Goal: Book appointment/travel/reservation

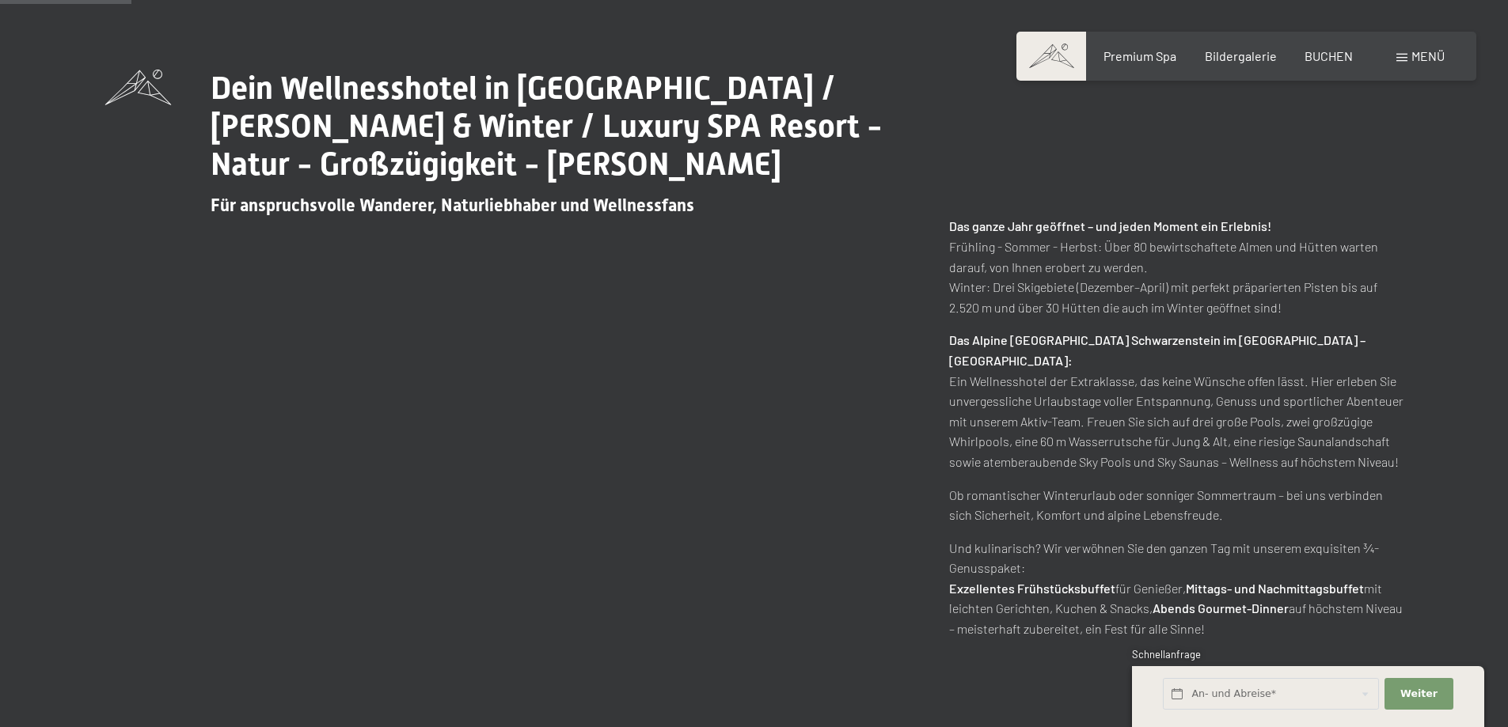
scroll to position [791, 0]
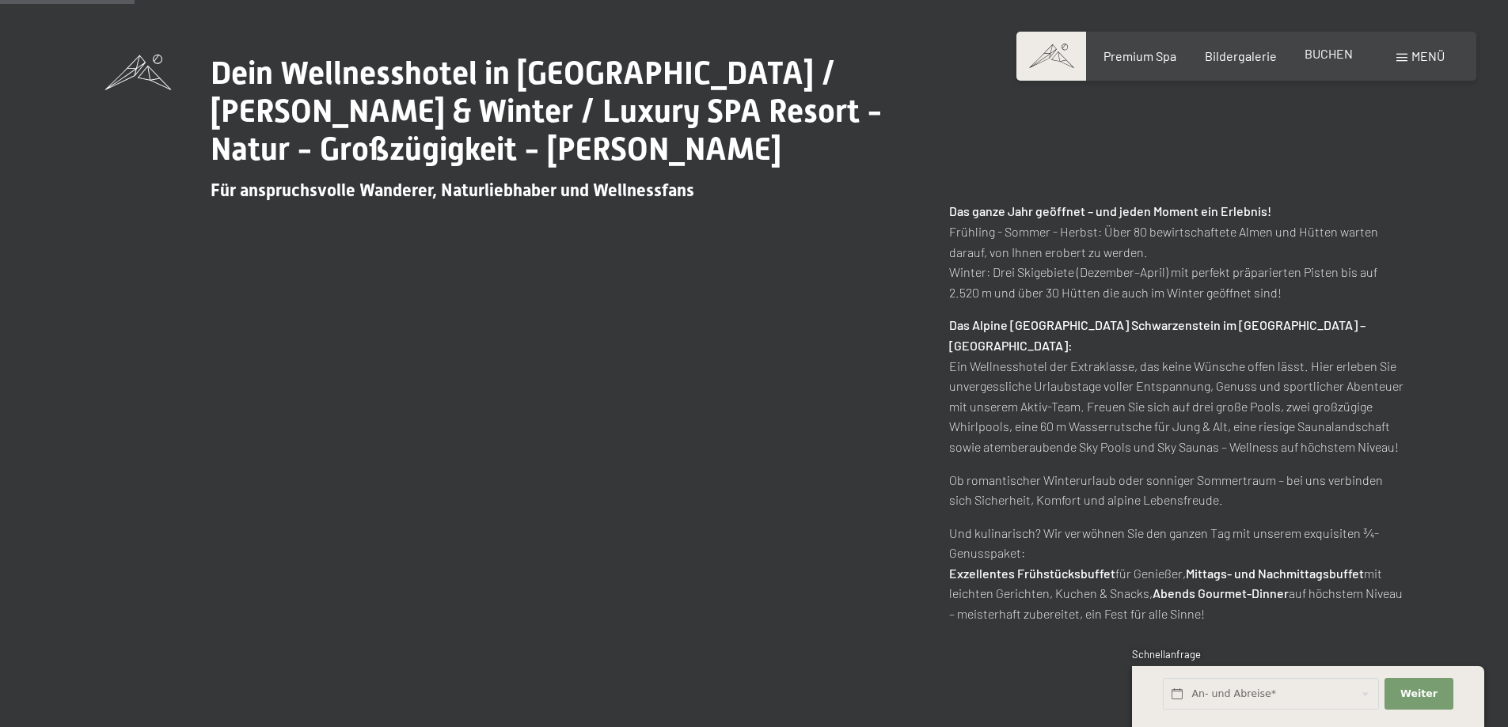
click at [1330, 59] on span "BUCHEN" at bounding box center [1328, 53] width 48 height 15
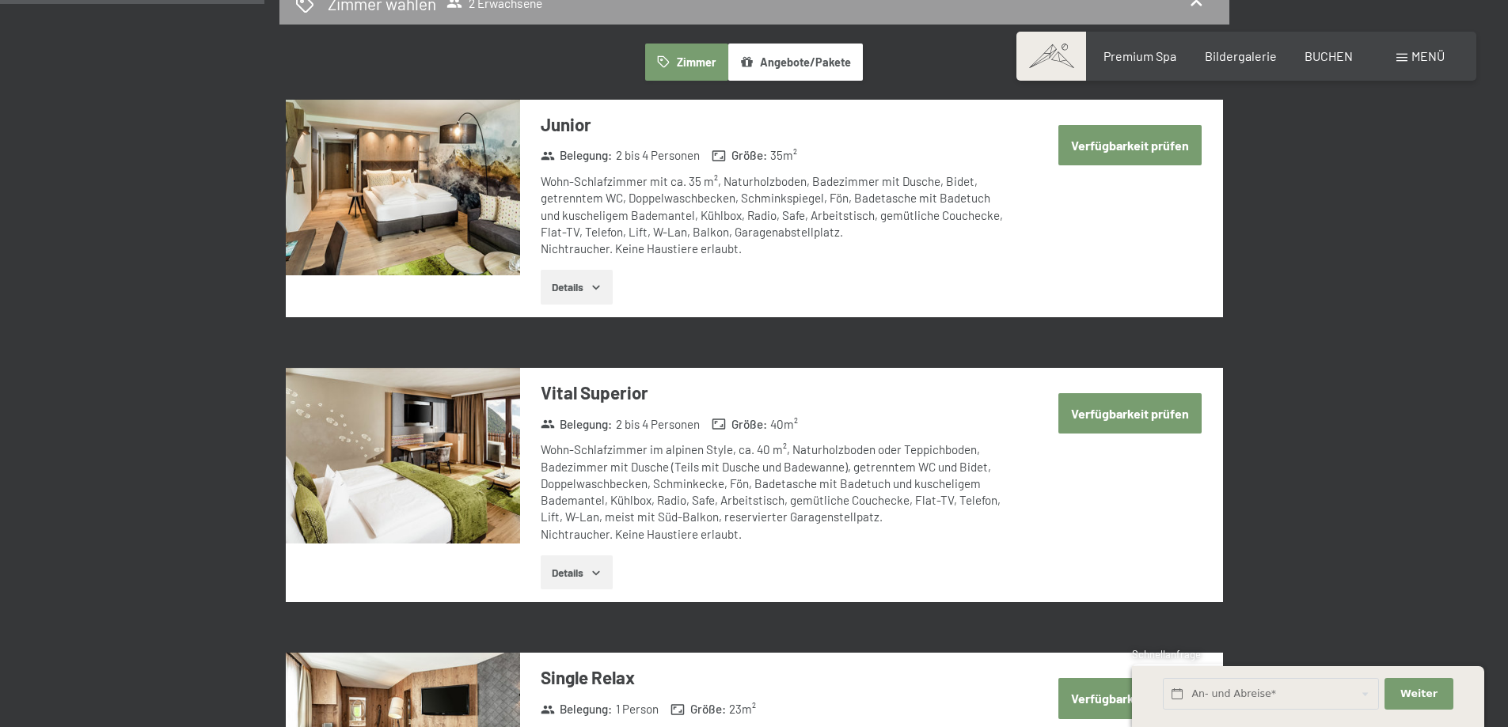
scroll to position [950, 0]
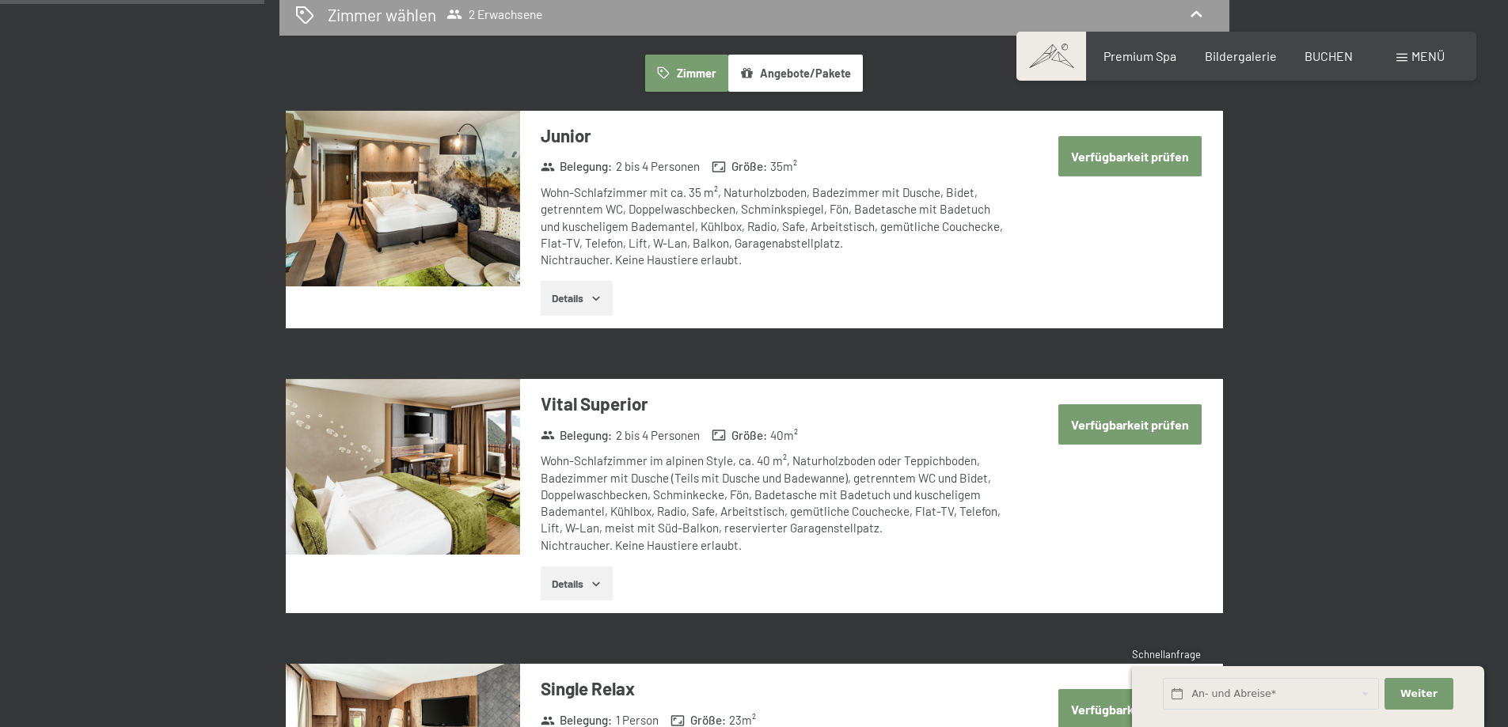
click at [584, 585] on button "Details" at bounding box center [577, 584] width 72 height 35
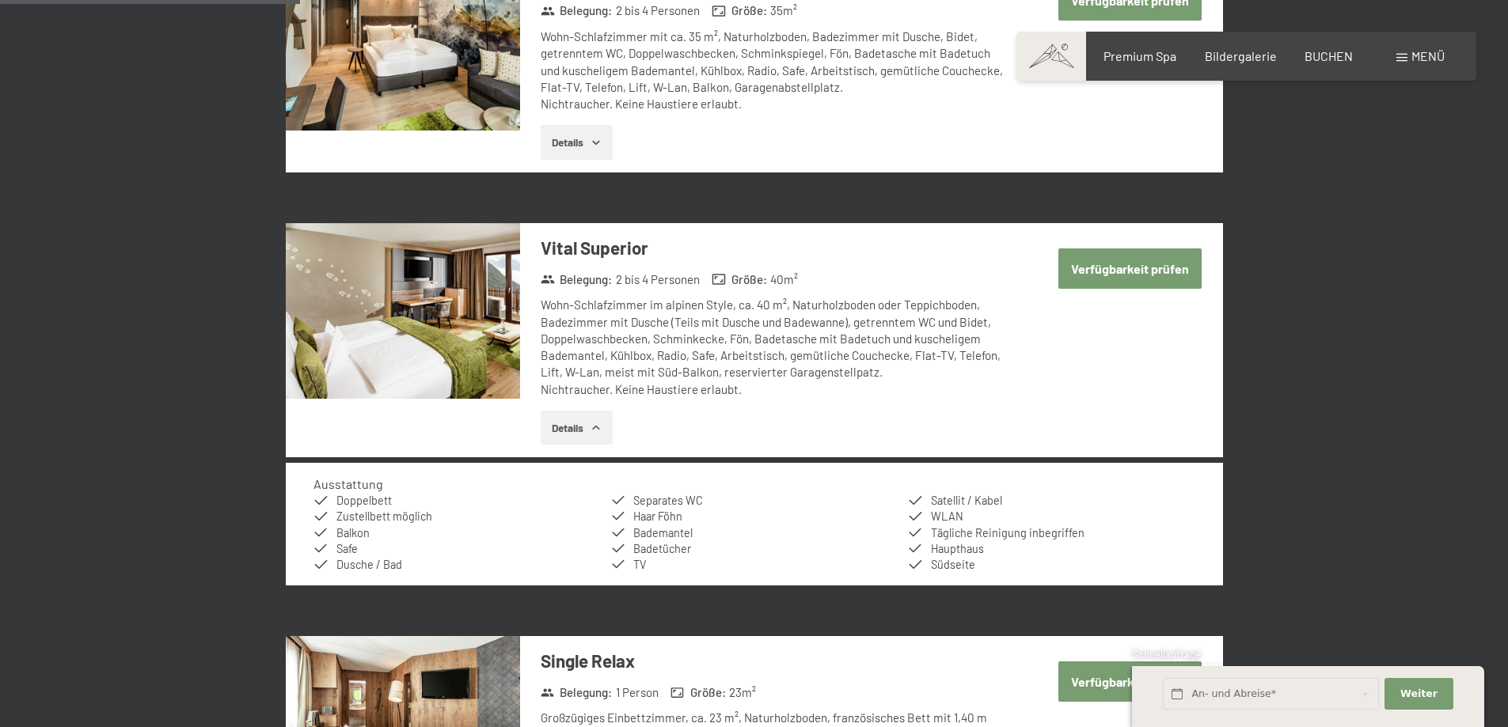
scroll to position [1187, 0]
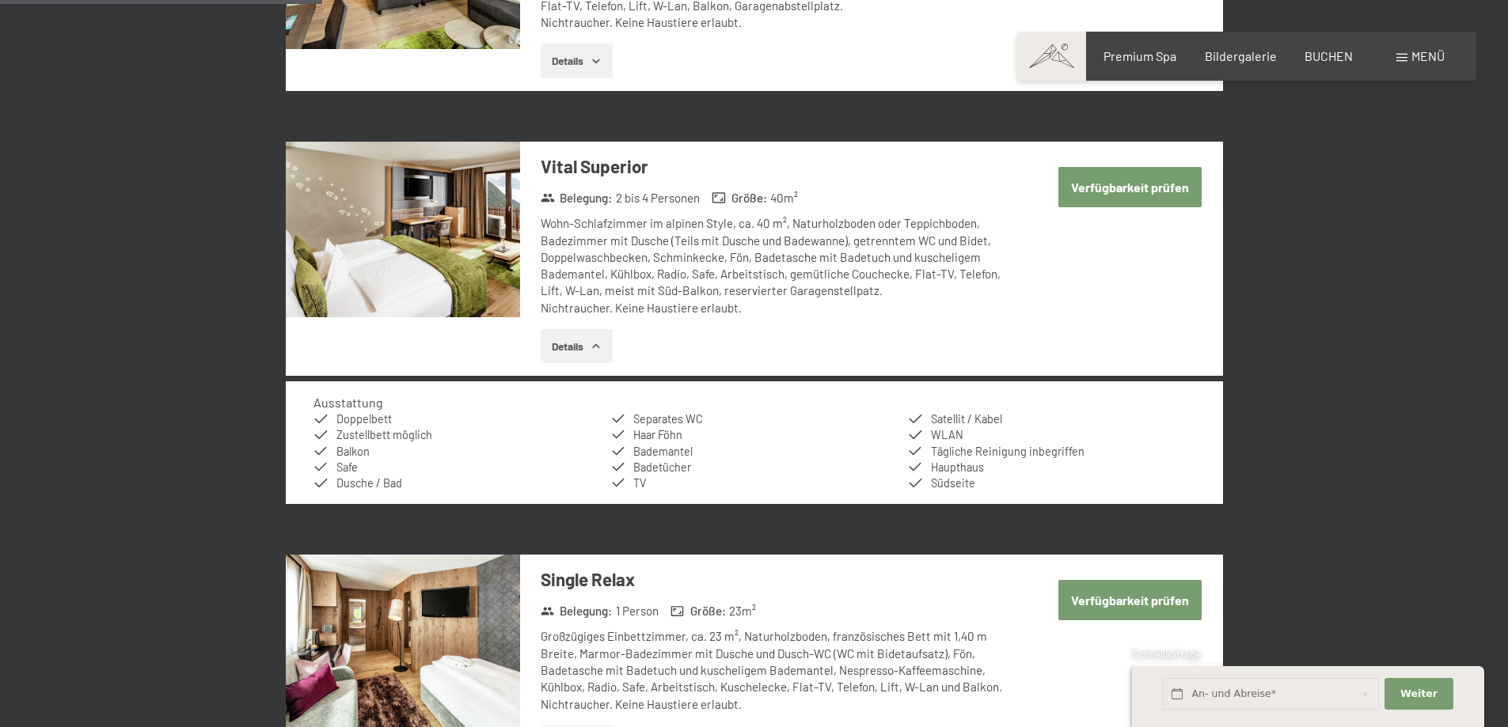
click at [585, 52] on button "Details" at bounding box center [577, 61] width 72 height 35
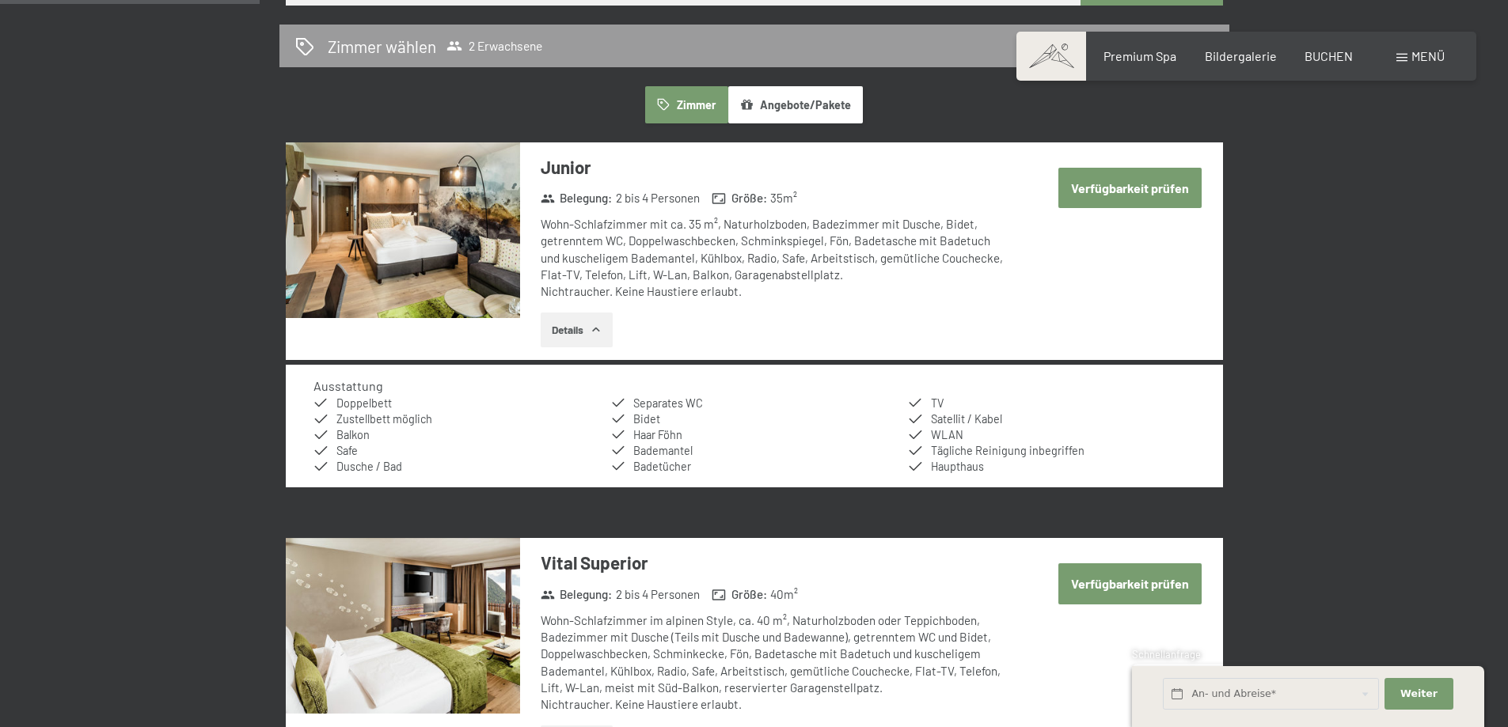
scroll to position [871, 0]
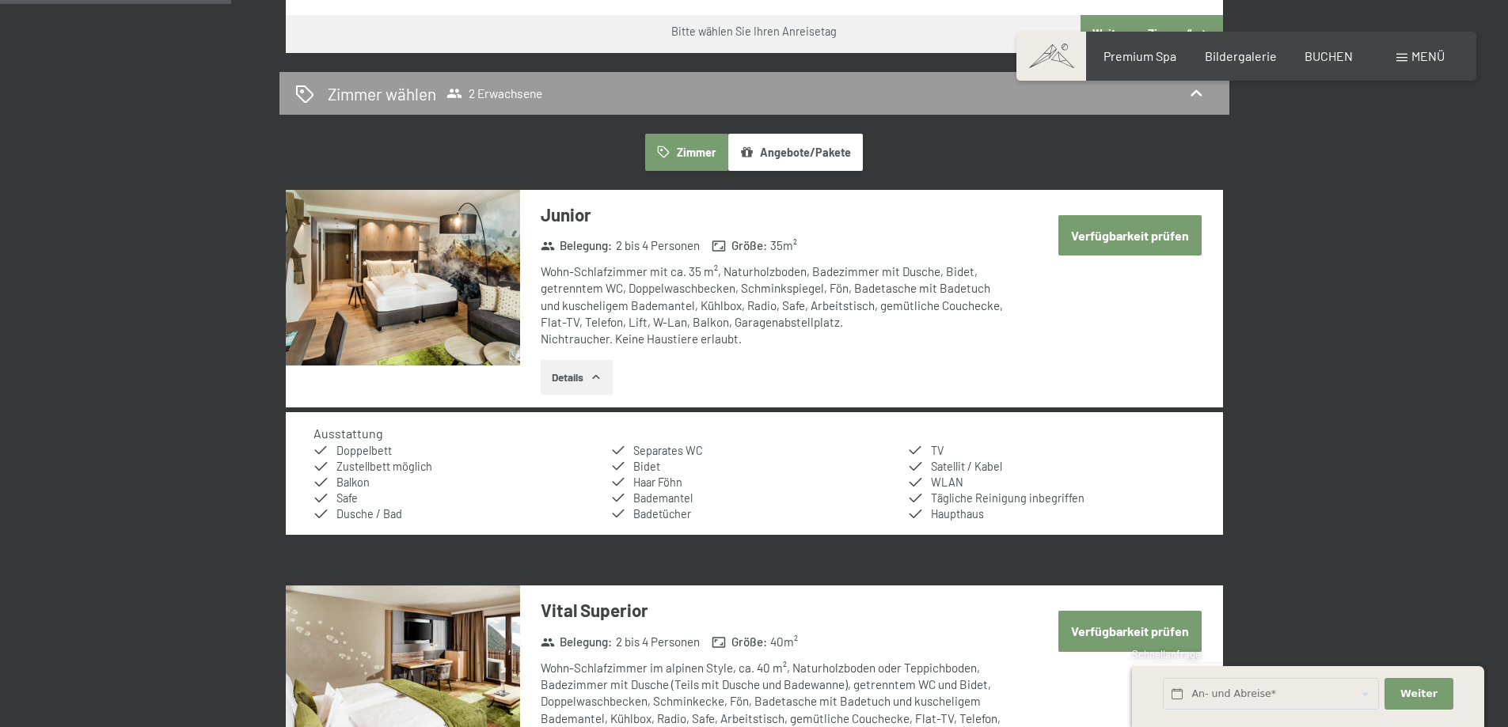
click at [811, 161] on button "Angebote/Pakete" at bounding box center [795, 152] width 135 height 36
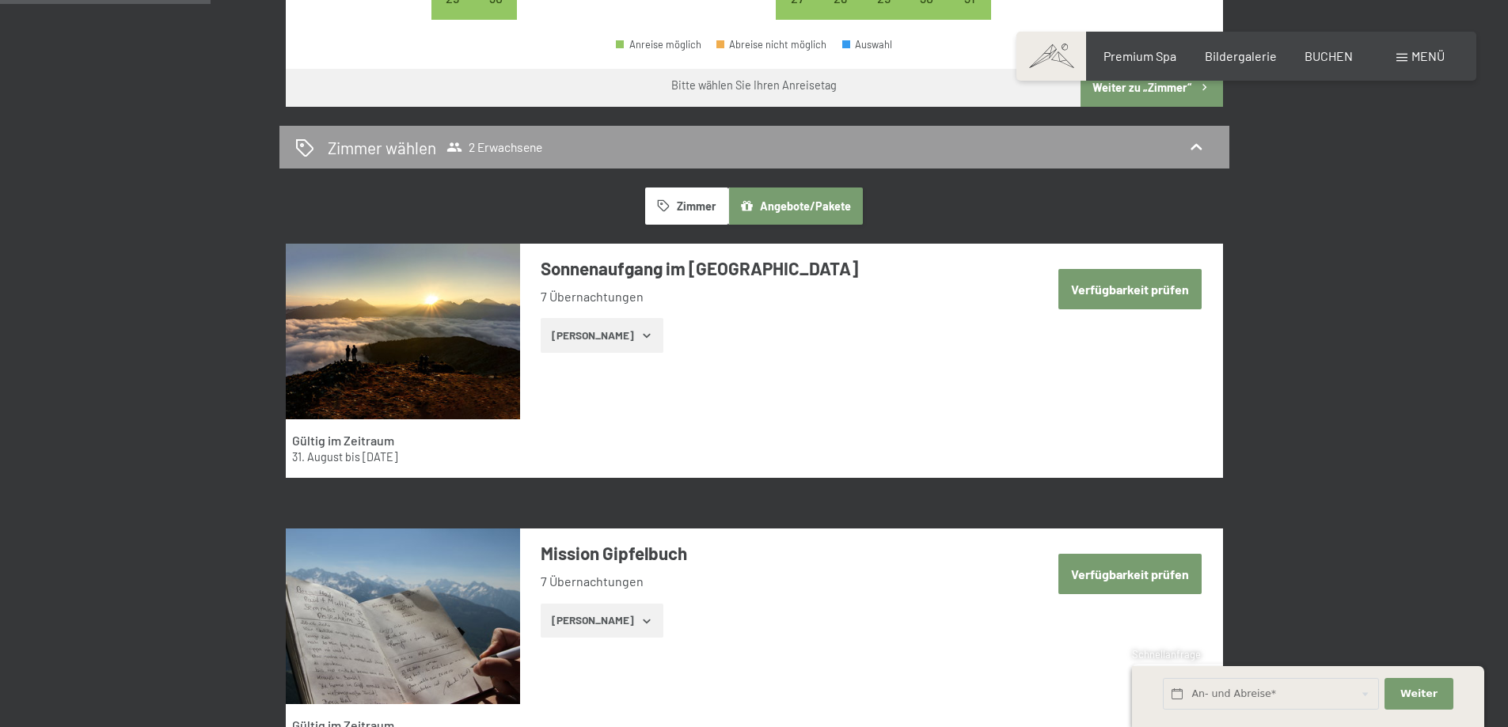
scroll to position [791, 0]
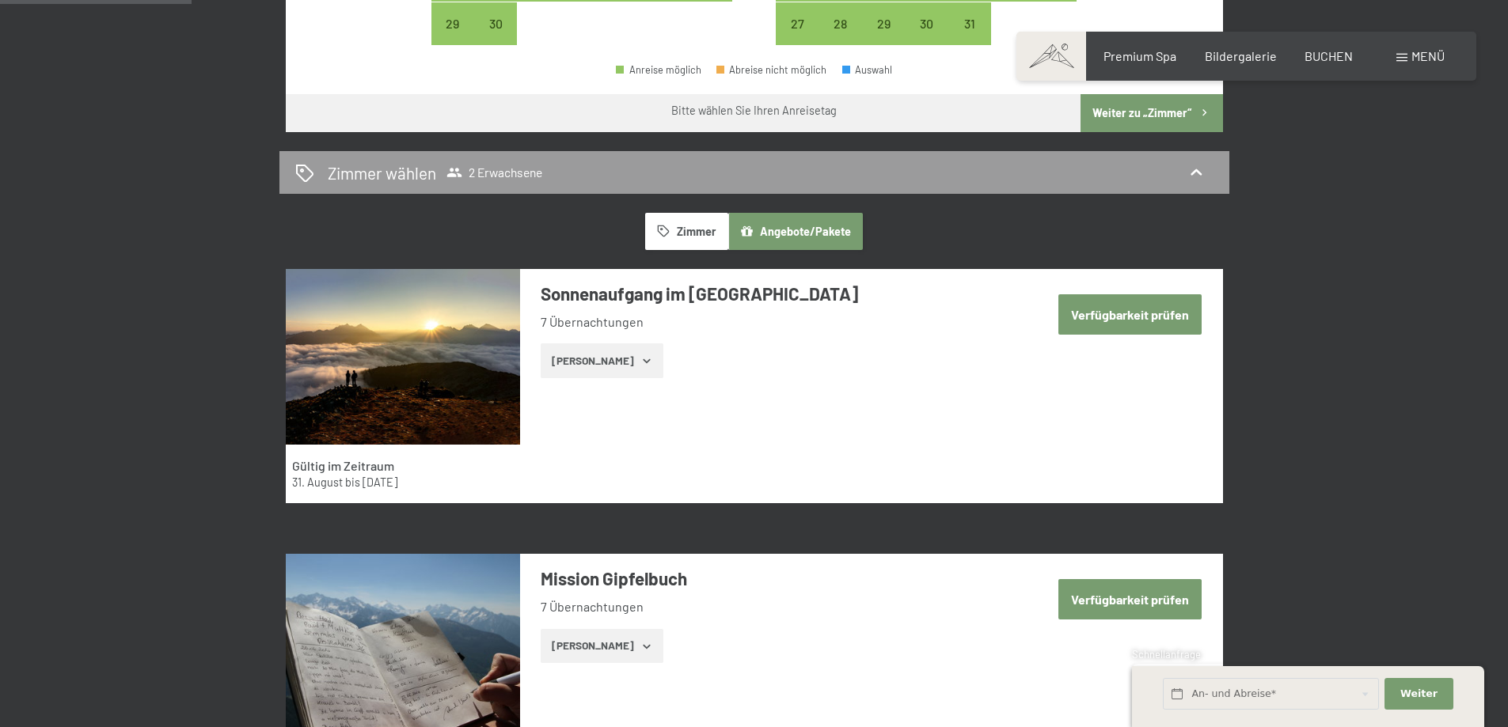
click at [685, 226] on button "Zimmer" at bounding box center [686, 231] width 82 height 36
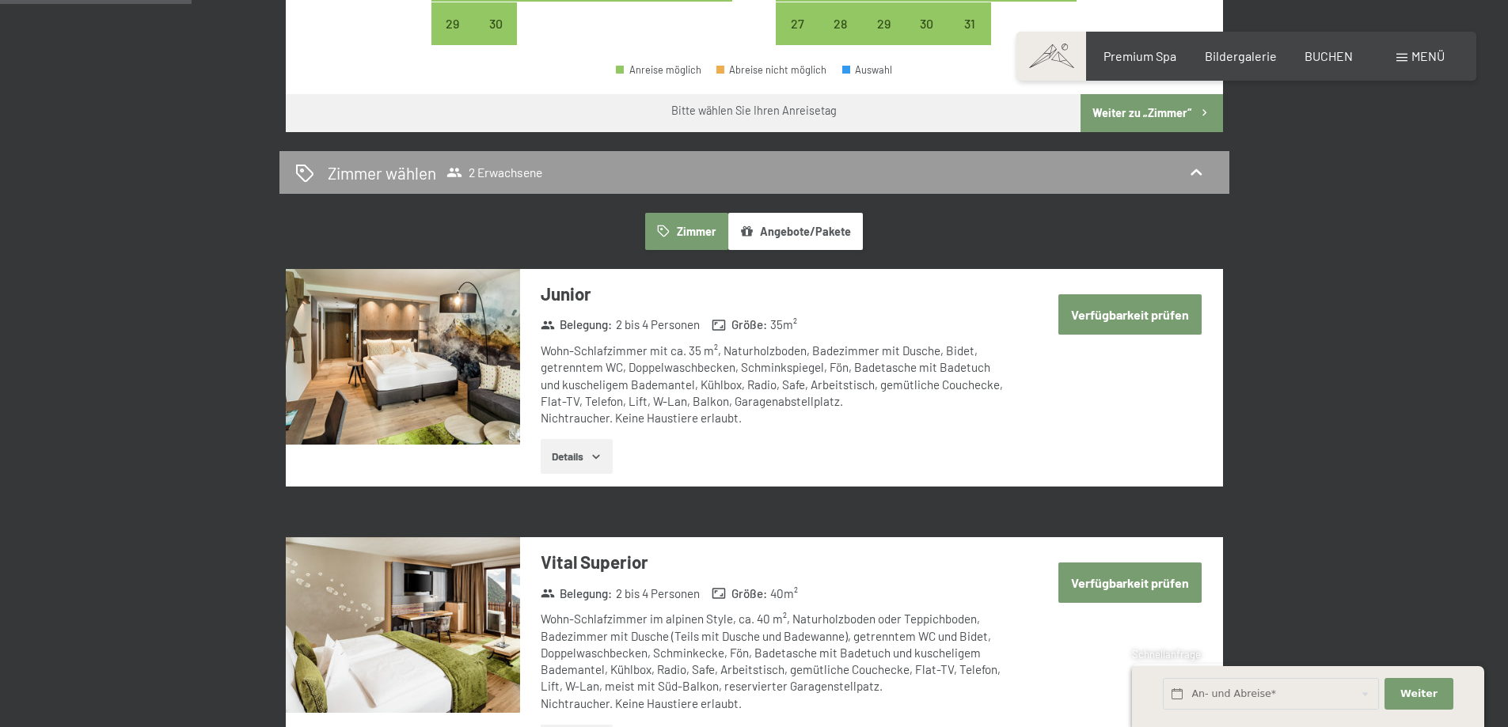
click at [1125, 313] on button "Verfügbarkeit prüfen" at bounding box center [1129, 314] width 143 height 40
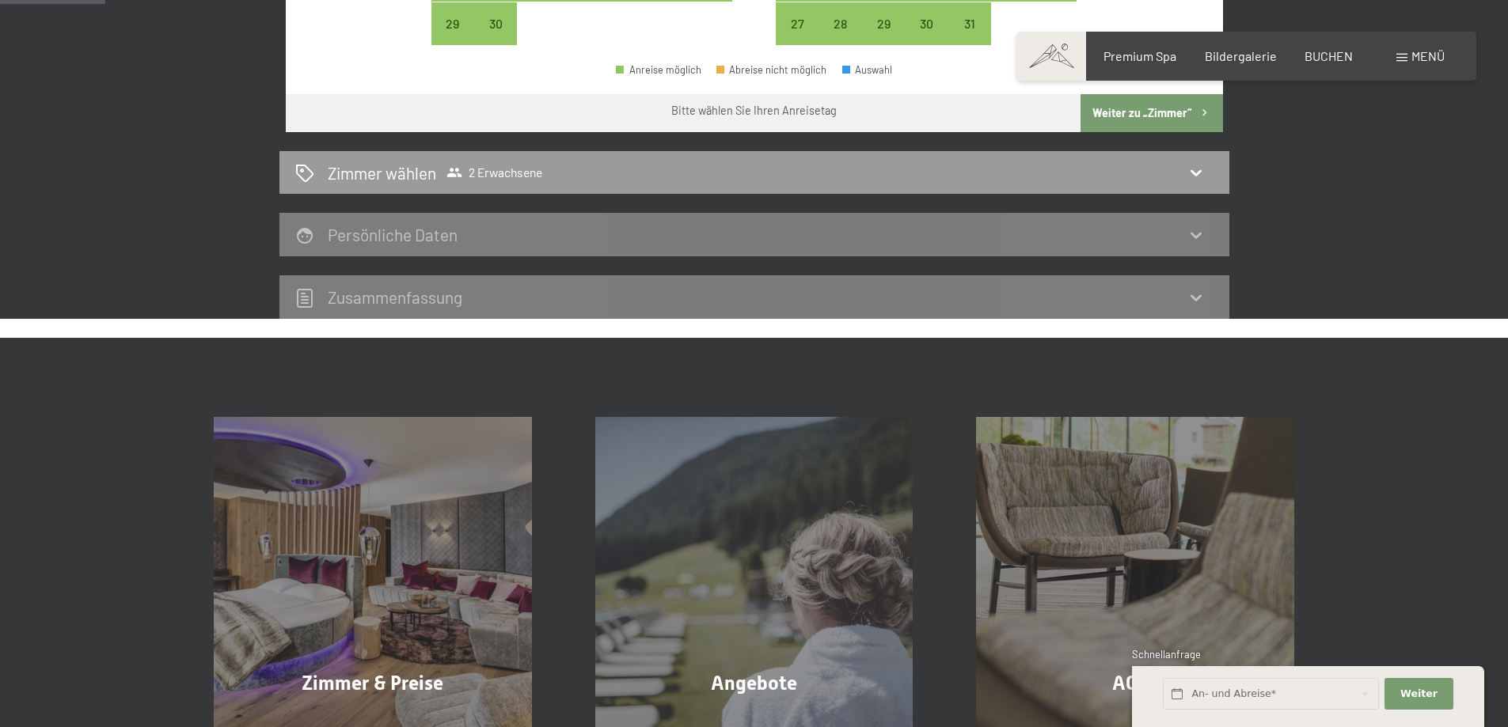
scroll to position [377, 0]
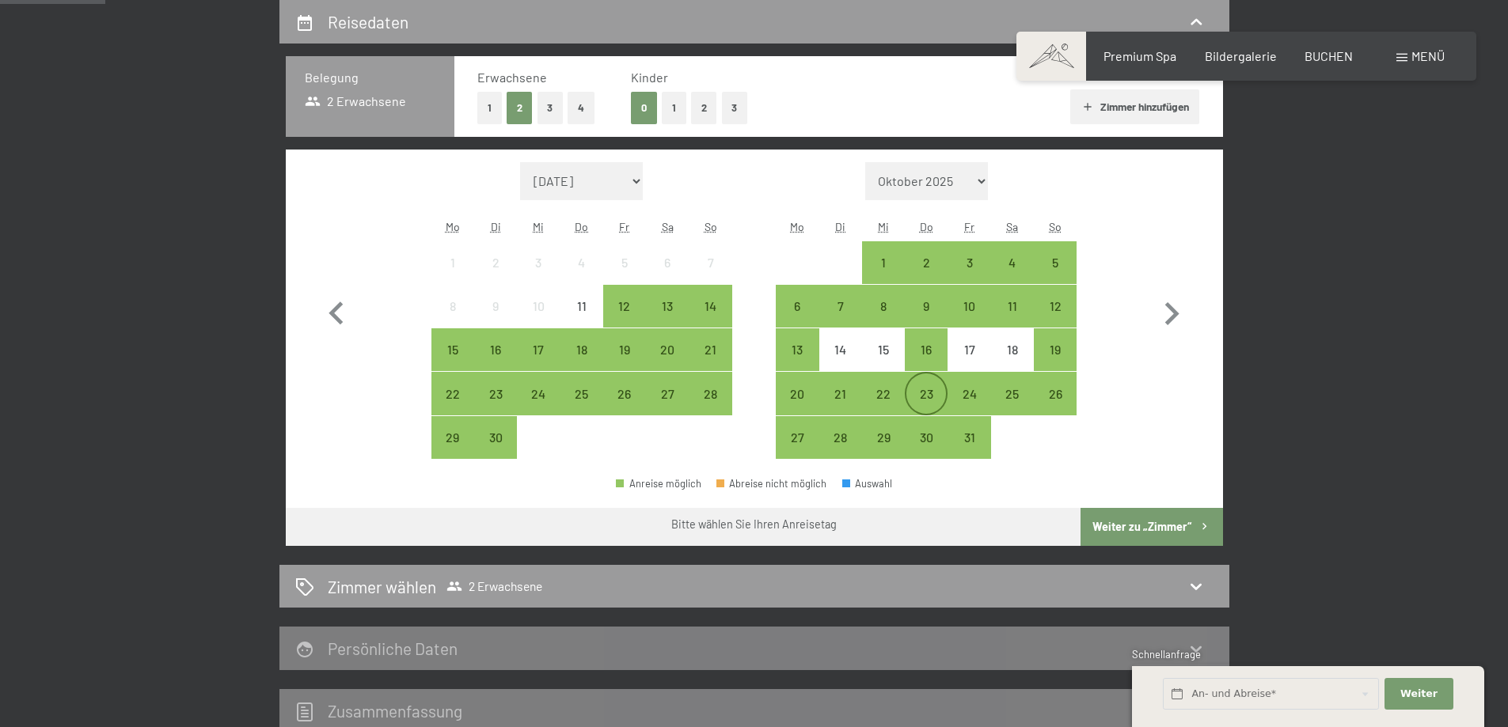
click at [934, 389] on div "23" at bounding box center [926, 408] width 40 height 40
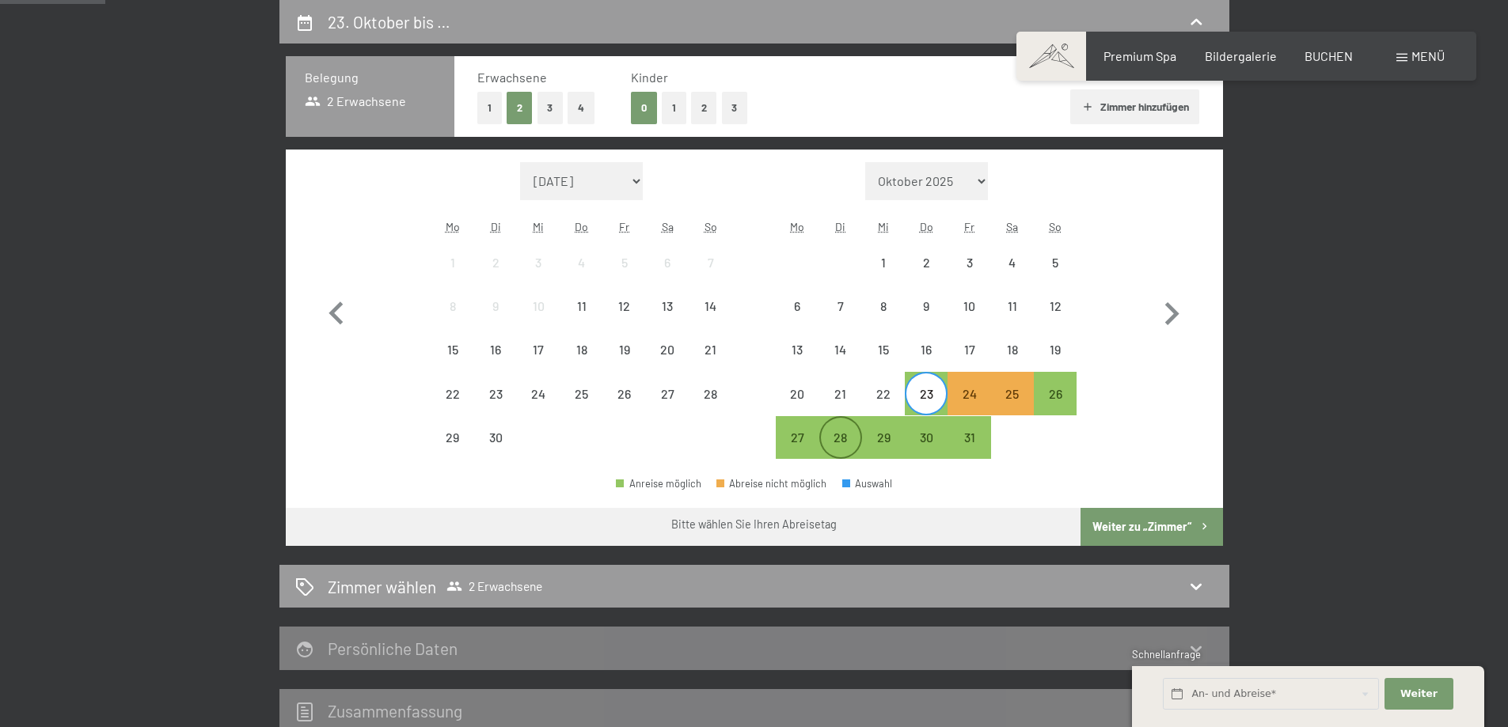
click at [839, 434] on div "28" at bounding box center [841, 451] width 40 height 40
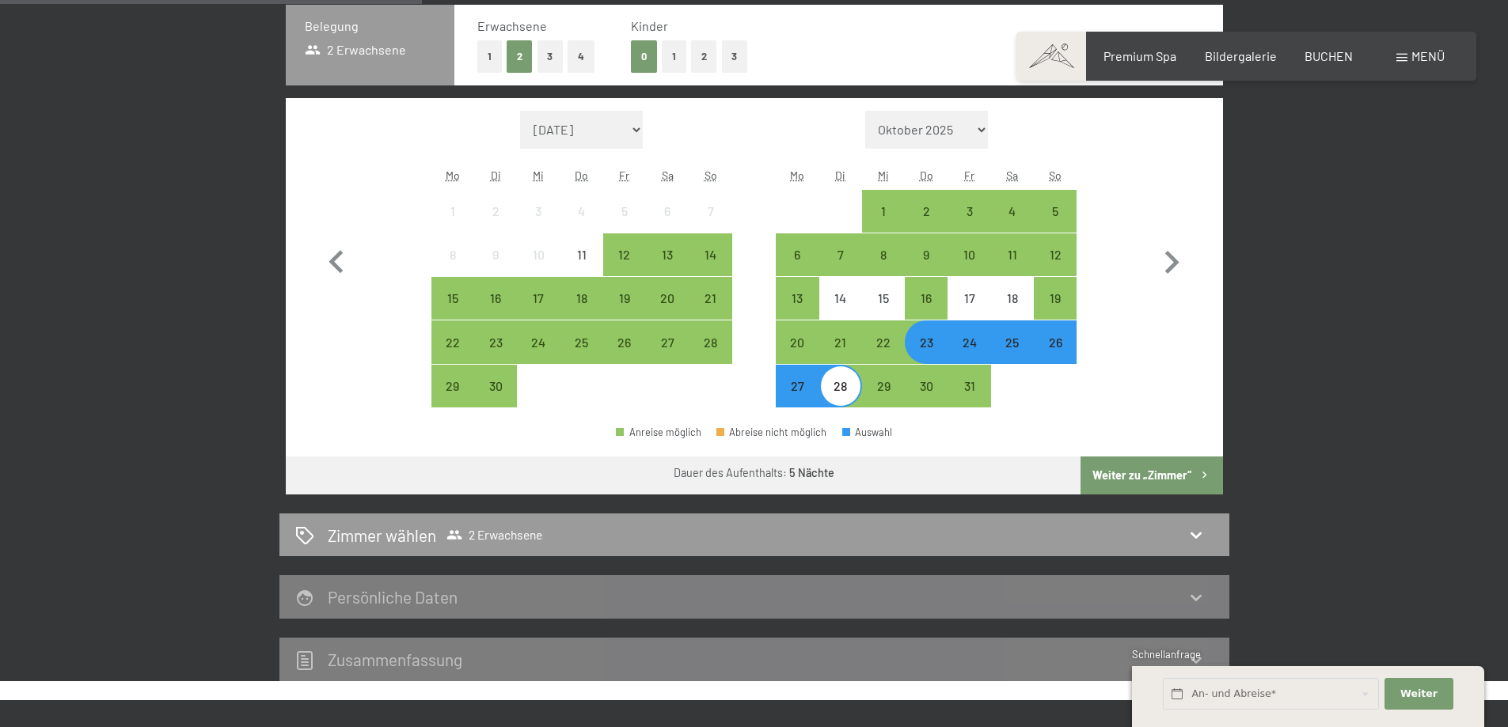
scroll to position [457, 0]
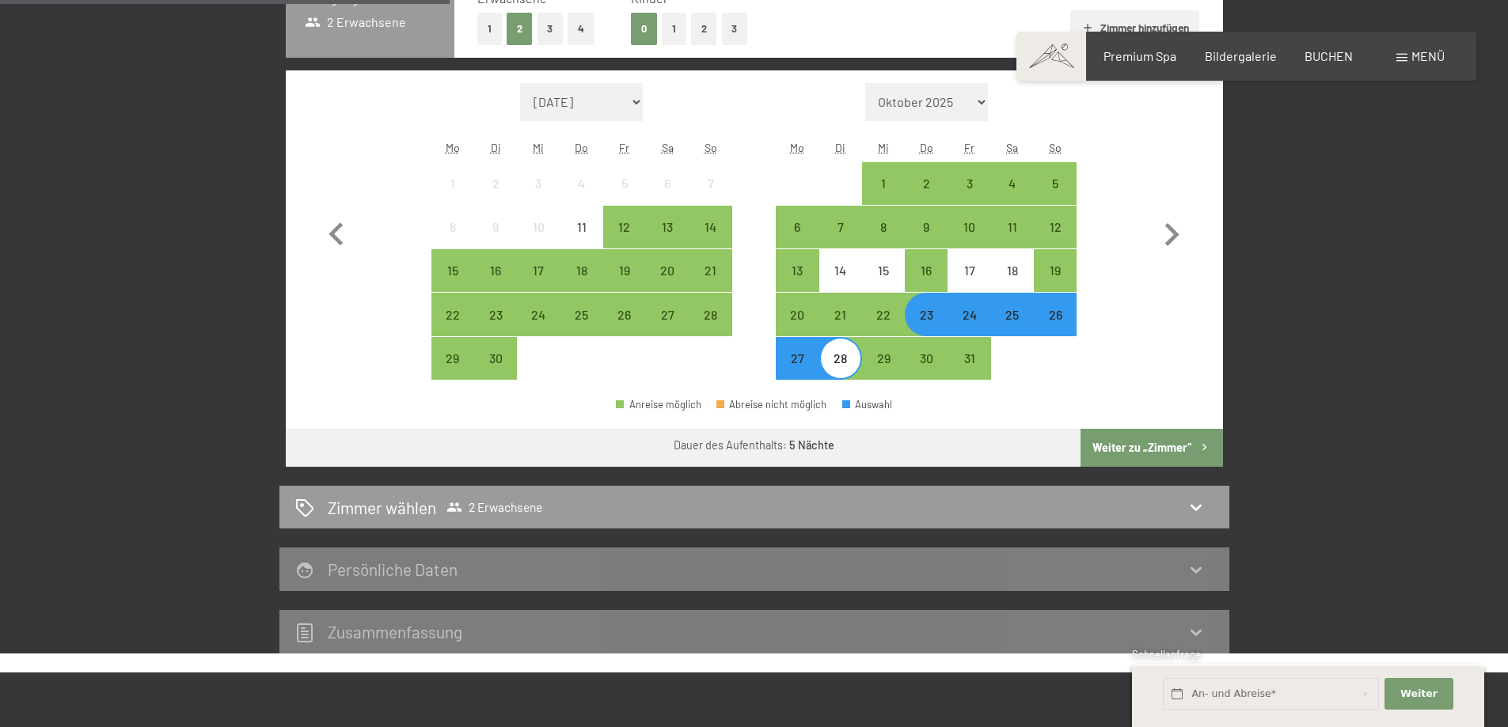
click at [1150, 446] on button "Weiter zu „Zimmer“" at bounding box center [1151, 448] width 142 height 38
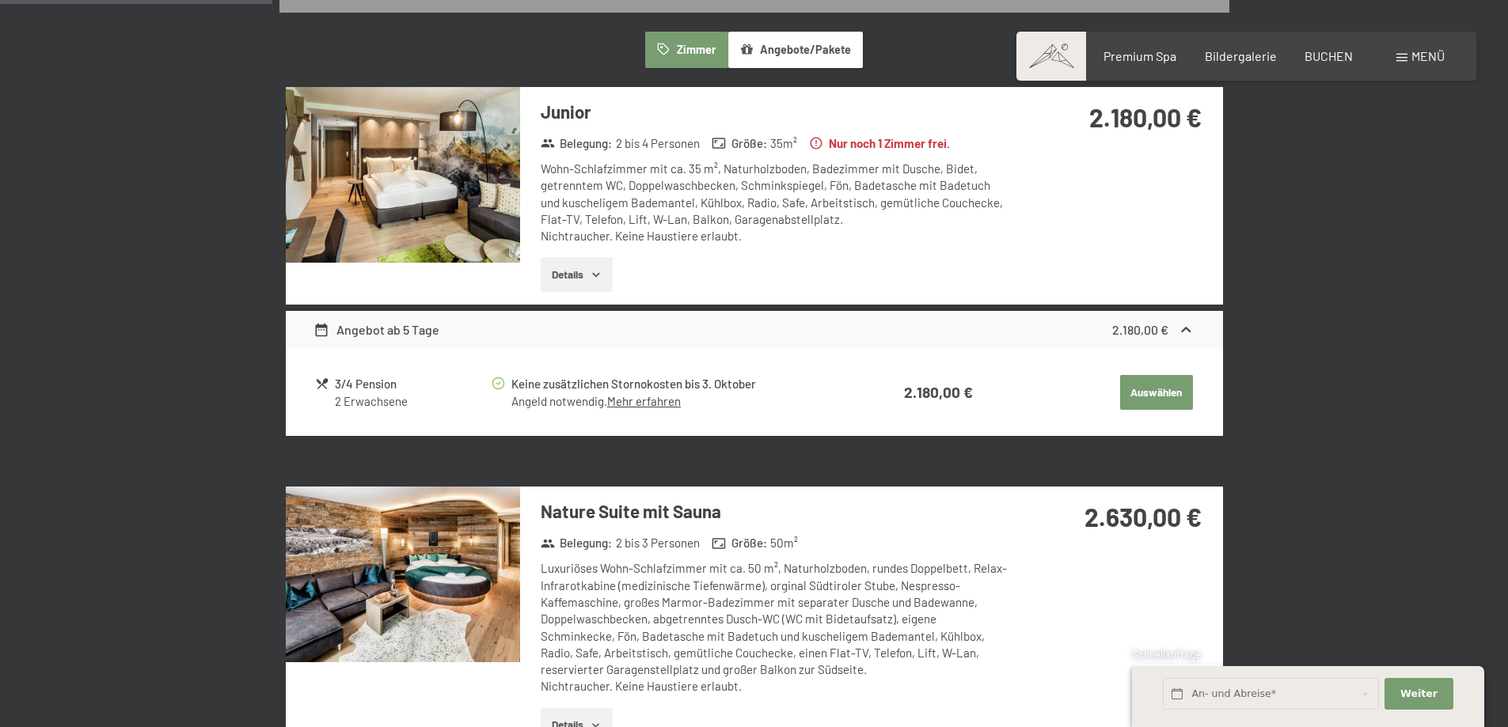
scroll to position [615, 0]
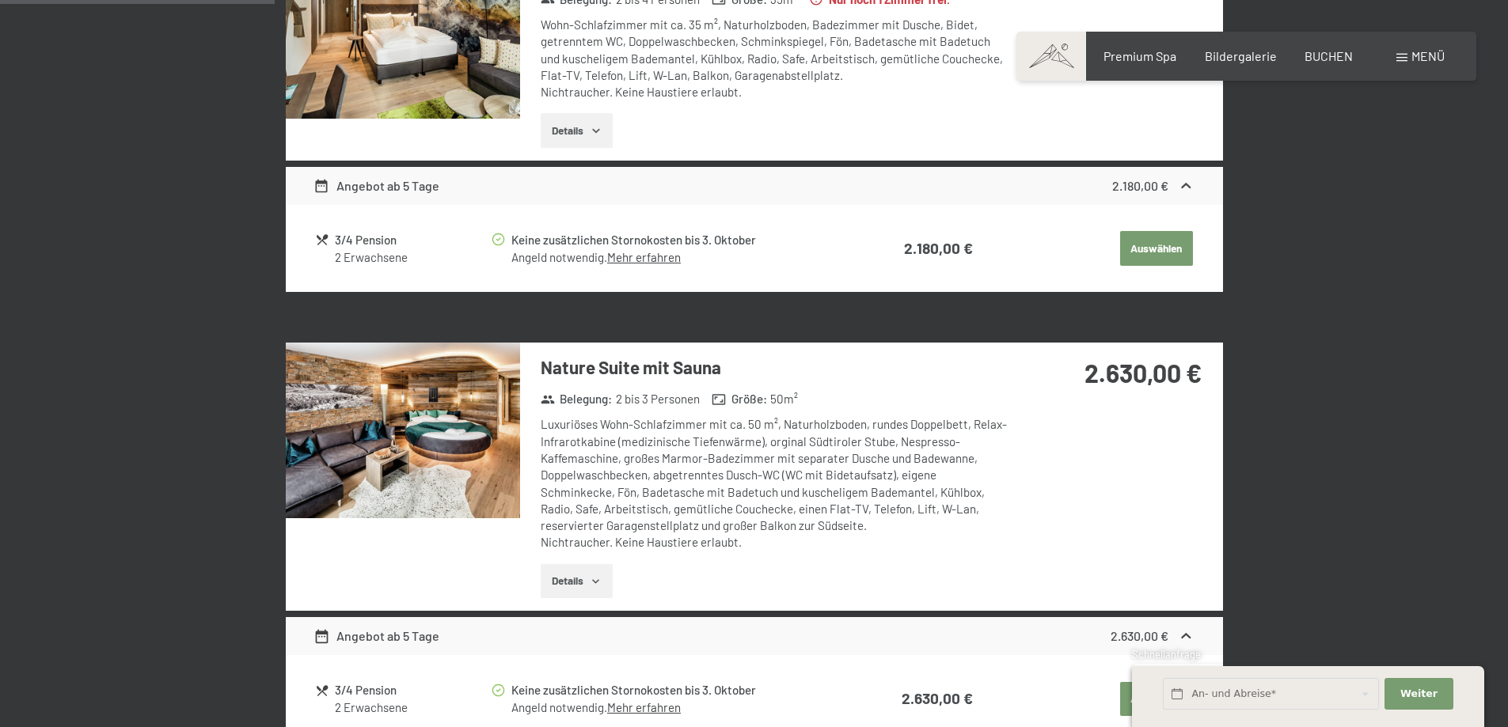
click at [1163, 239] on button "Auswählen" at bounding box center [1156, 248] width 73 height 35
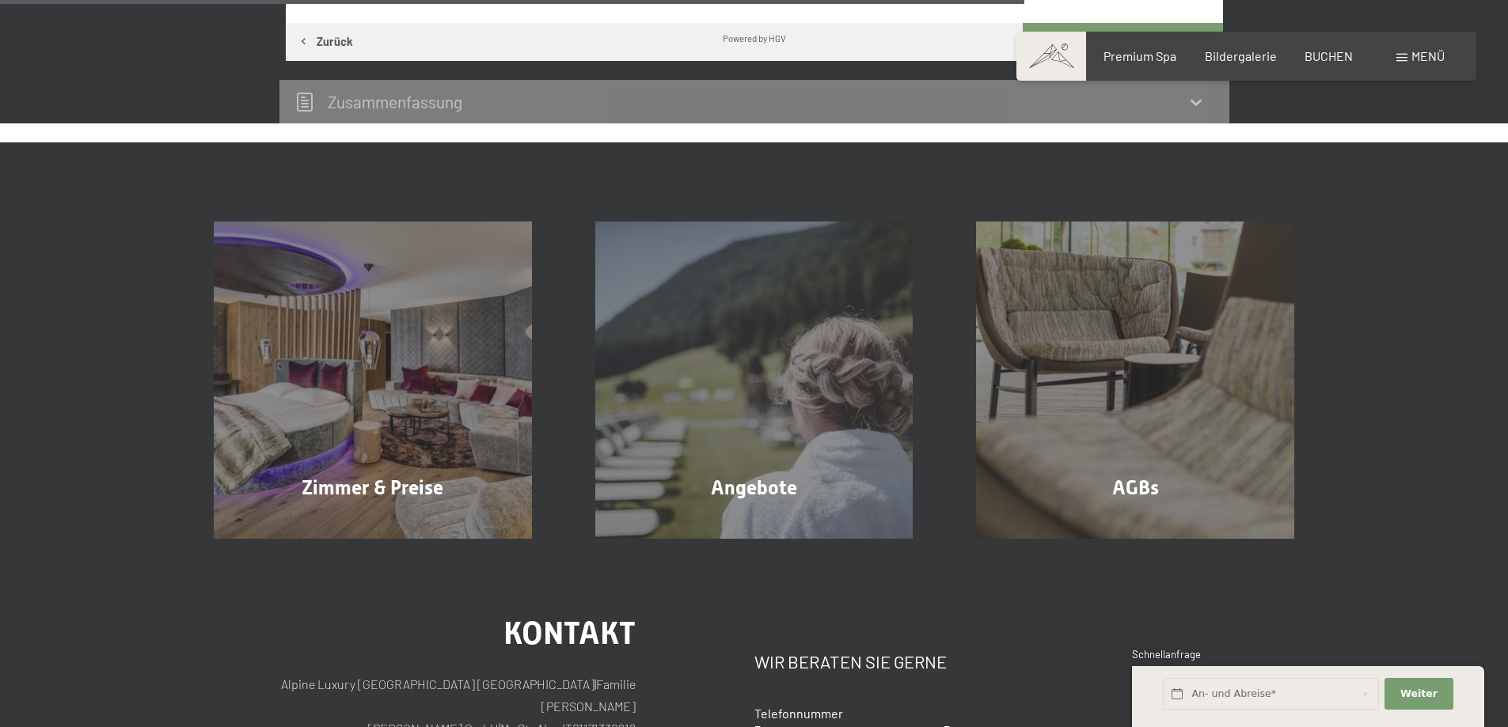
scroll to position [1169, 0]
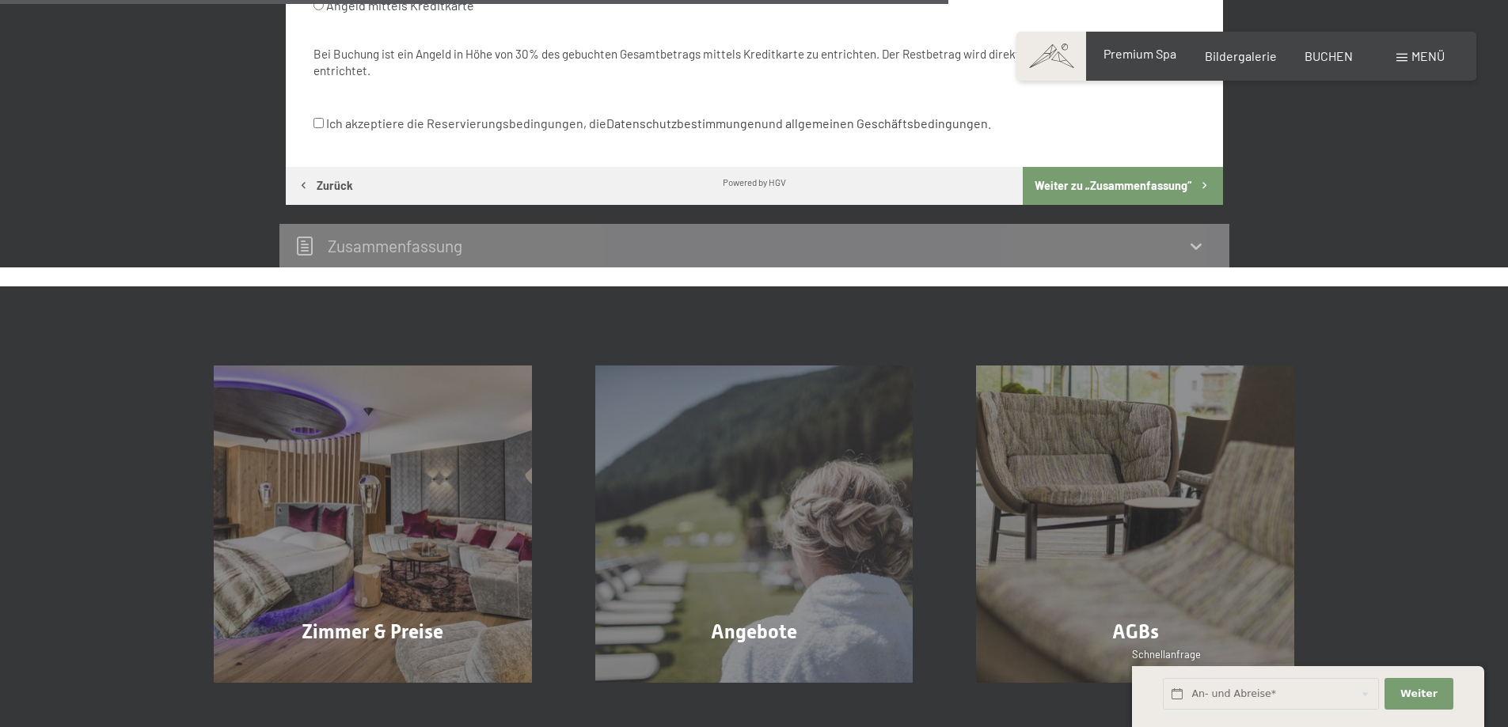
click at [1160, 55] on span "Premium Spa" at bounding box center [1139, 53] width 73 height 15
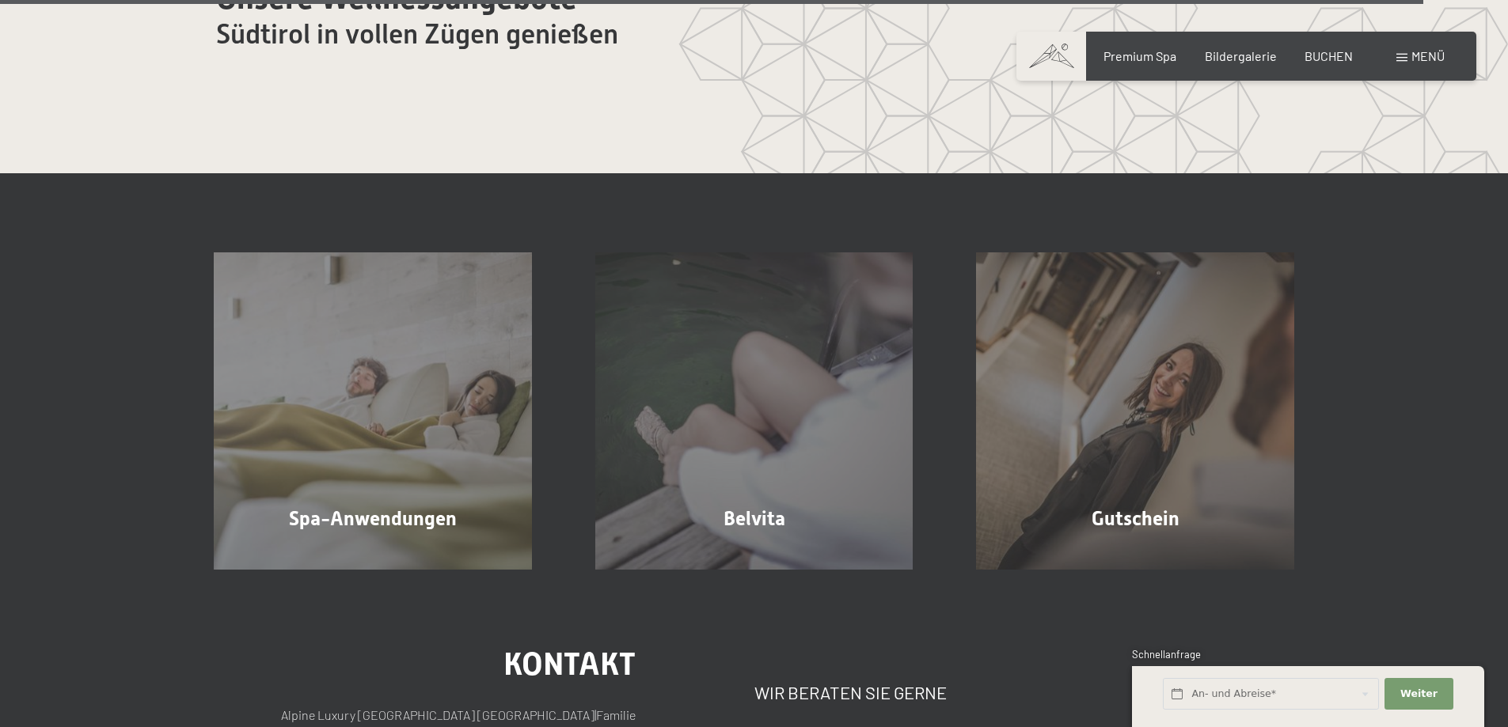
scroll to position [9655, 0]
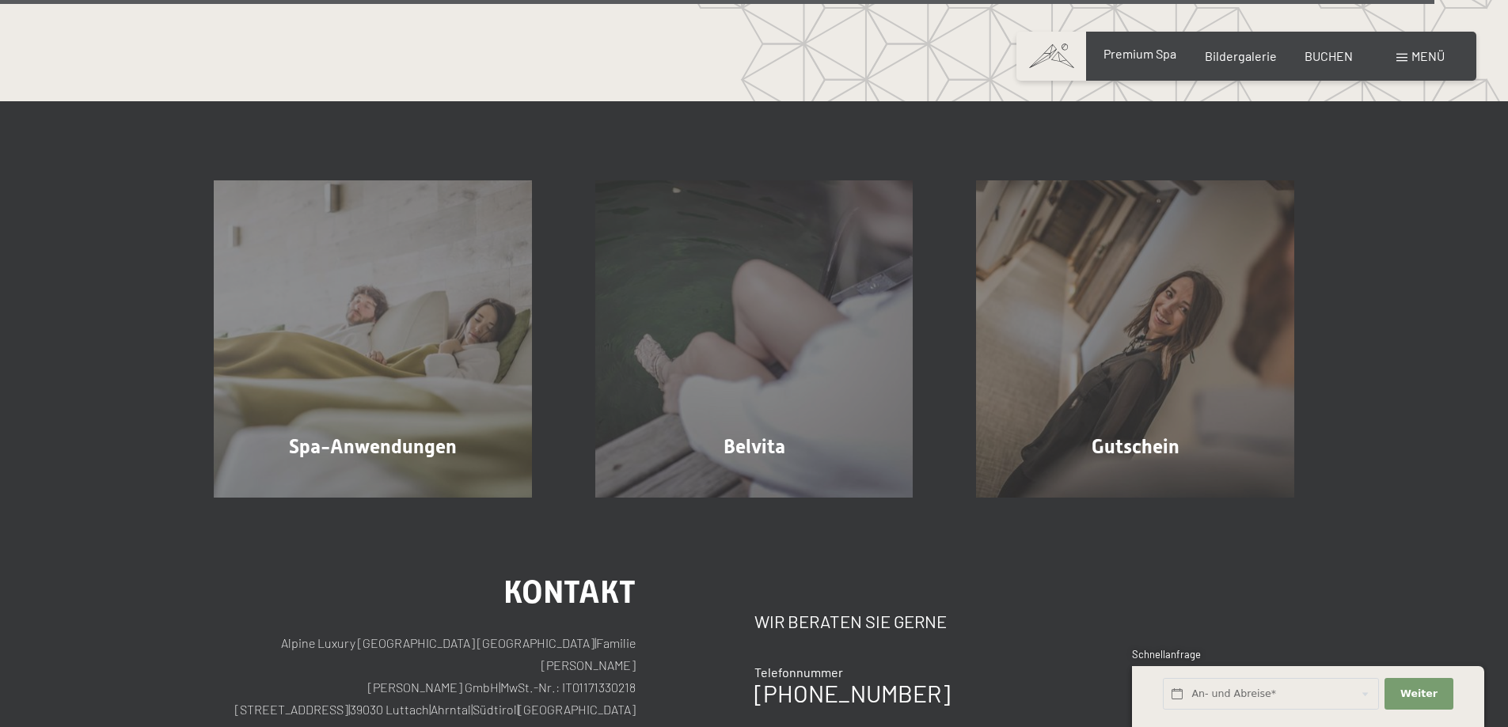
click at [1144, 59] on span "Premium Spa" at bounding box center [1139, 53] width 73 height 15
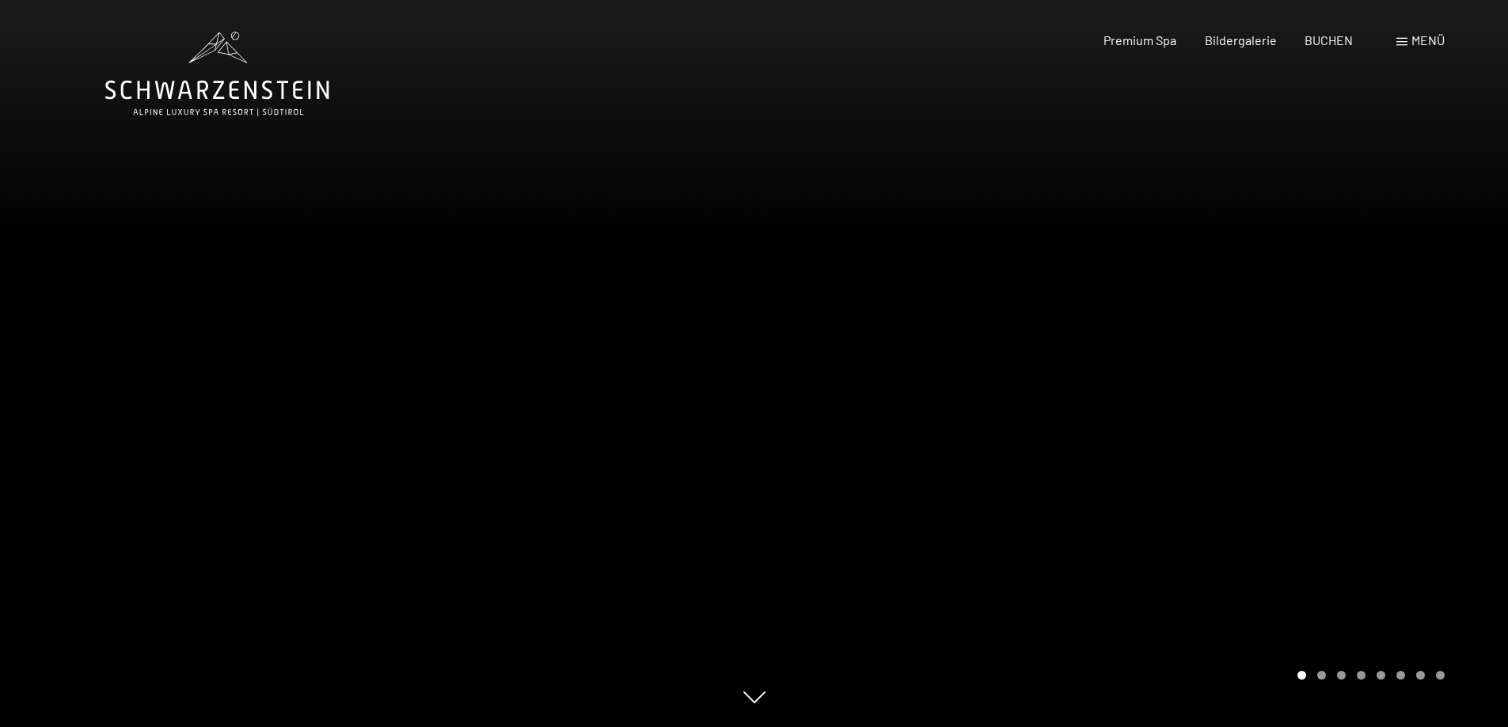
click at [1394, 37] on div "Buchen Anfragen Premium Spa Bildergalerie BUCHEN Menü DE IT EN Gutschein Bilder…" at bounding box center [1246, 40] width 396 height 17
click at [1400, 42] on span at bounding box center [1401, 42] width 11 height 8
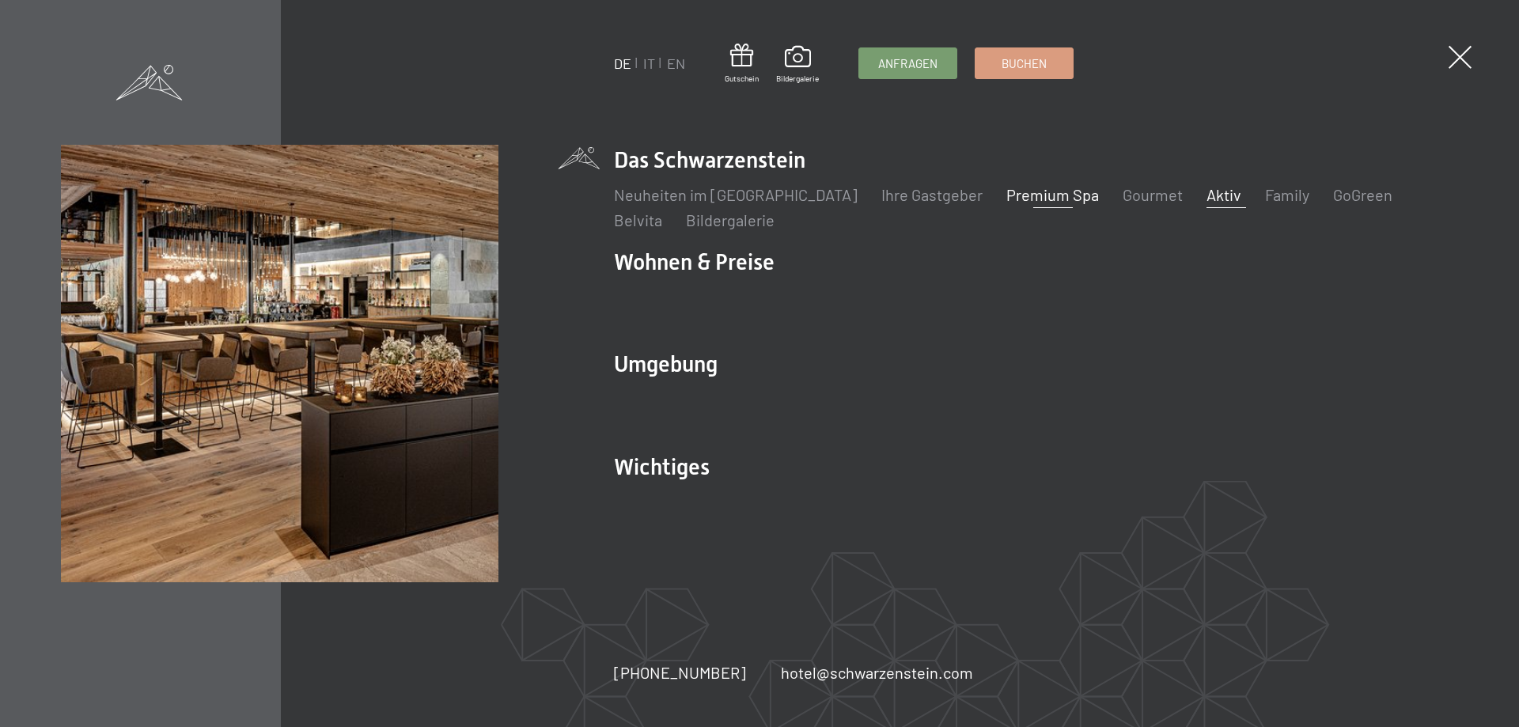
click at [1207, 194] on link "Aktiv" at bounding box center [1224, 194] width 35 height 19
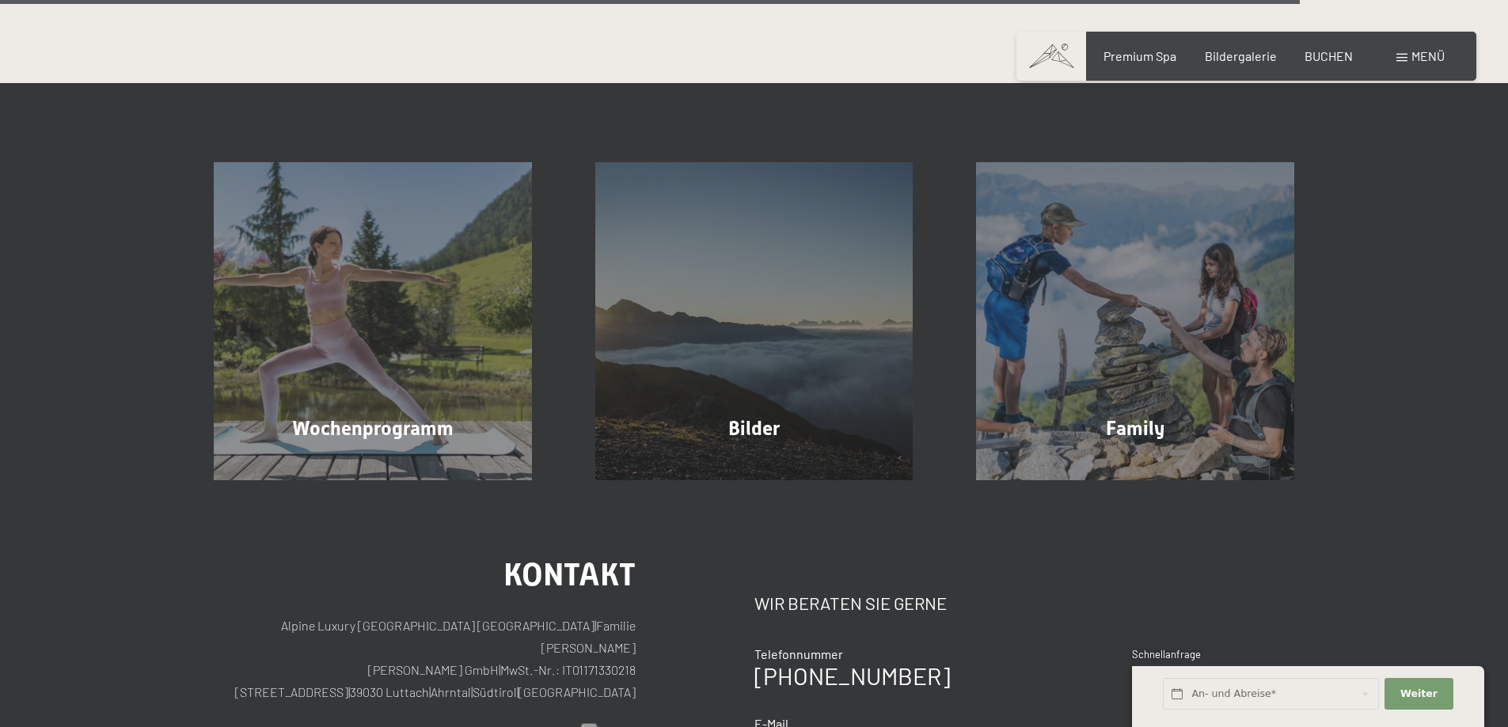
scroll to position [4115, 0]
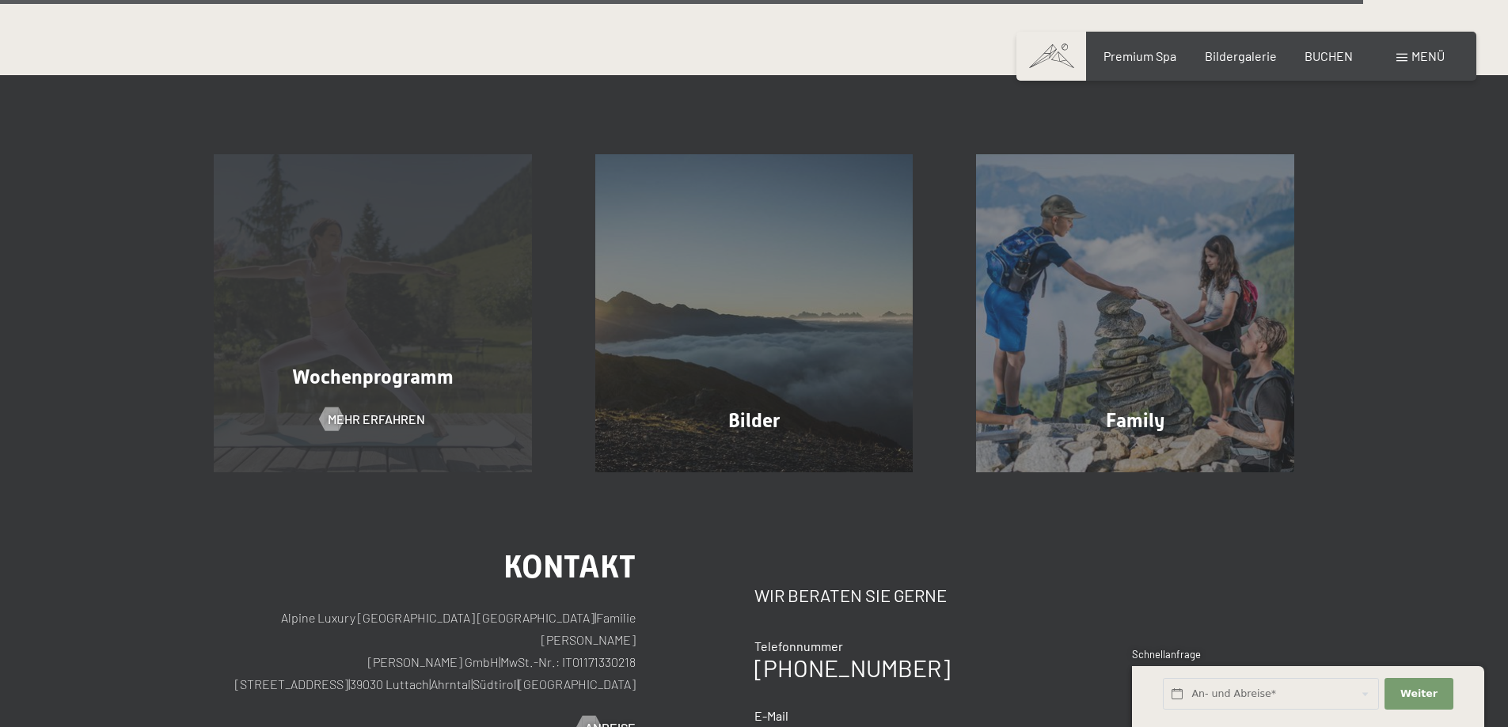
click at [332, 366] on span "Wochenprogramm" at bounding box center [372, 377] width 161 height 23
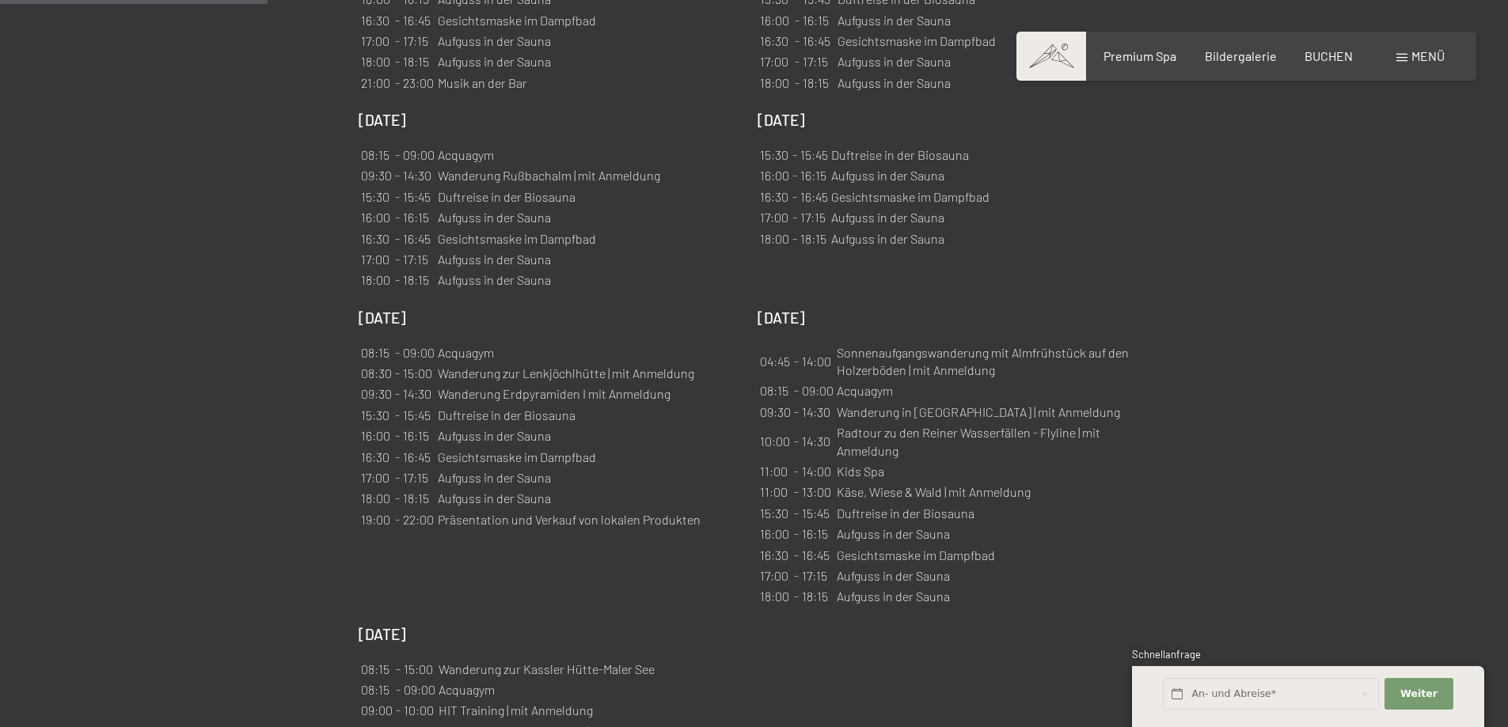
scroll to position [1345, 0]
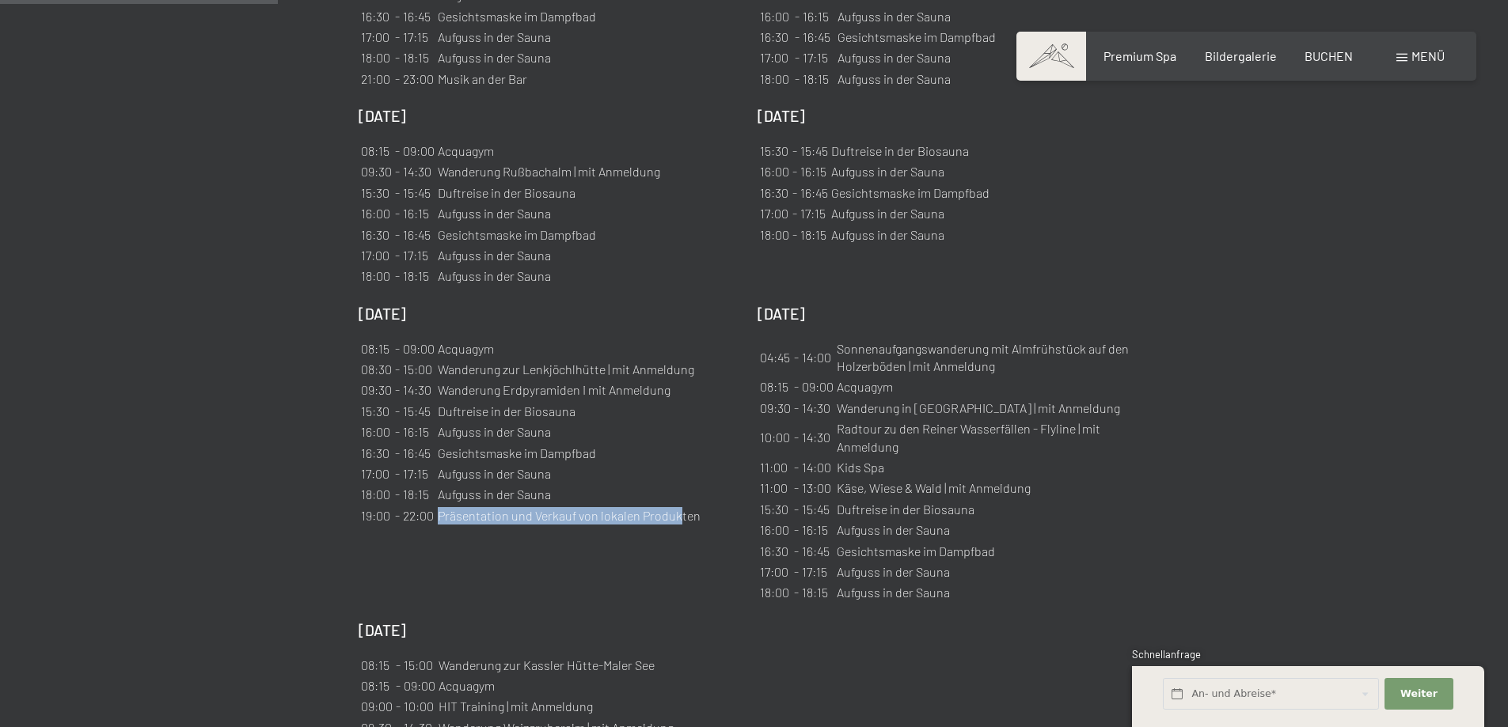
drag, startPoint x: 440, startPoint y: 520, endPoint x: 676, endPoint y: 519, distance: 235.8
click at [676, 519] on td "Präsentation und Verkauf von lokalen Produkten" at bounding box center [569, 515] width 264 height 19
click at [575, 539] on div "[DATE] 08:15 - 09:00 [GEOGRAPHIC_DATA] 08:30 - 15:00 Wanderung zur Lenkjöchlhüt…" at bounding box center [549, 454] width 383 height 301
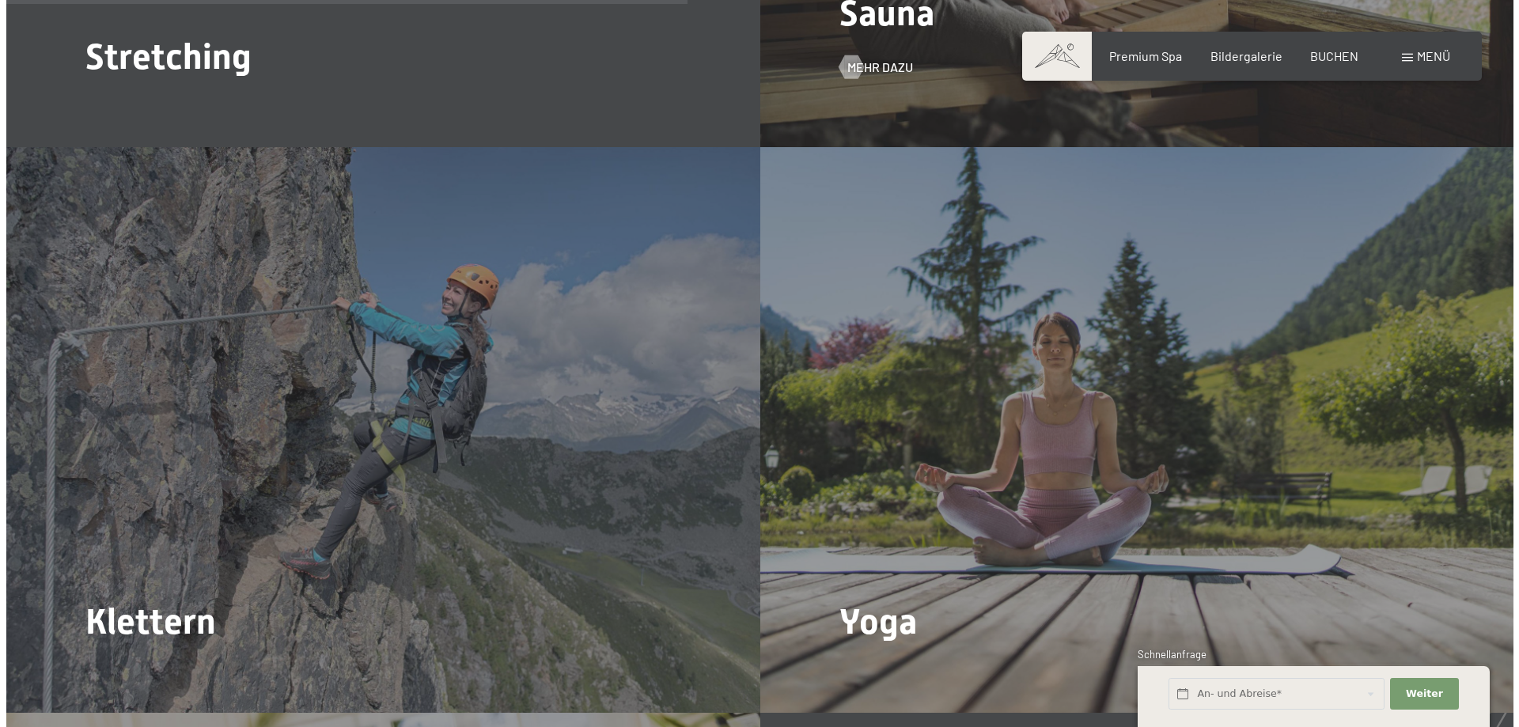
scroll to position [3403, 0]
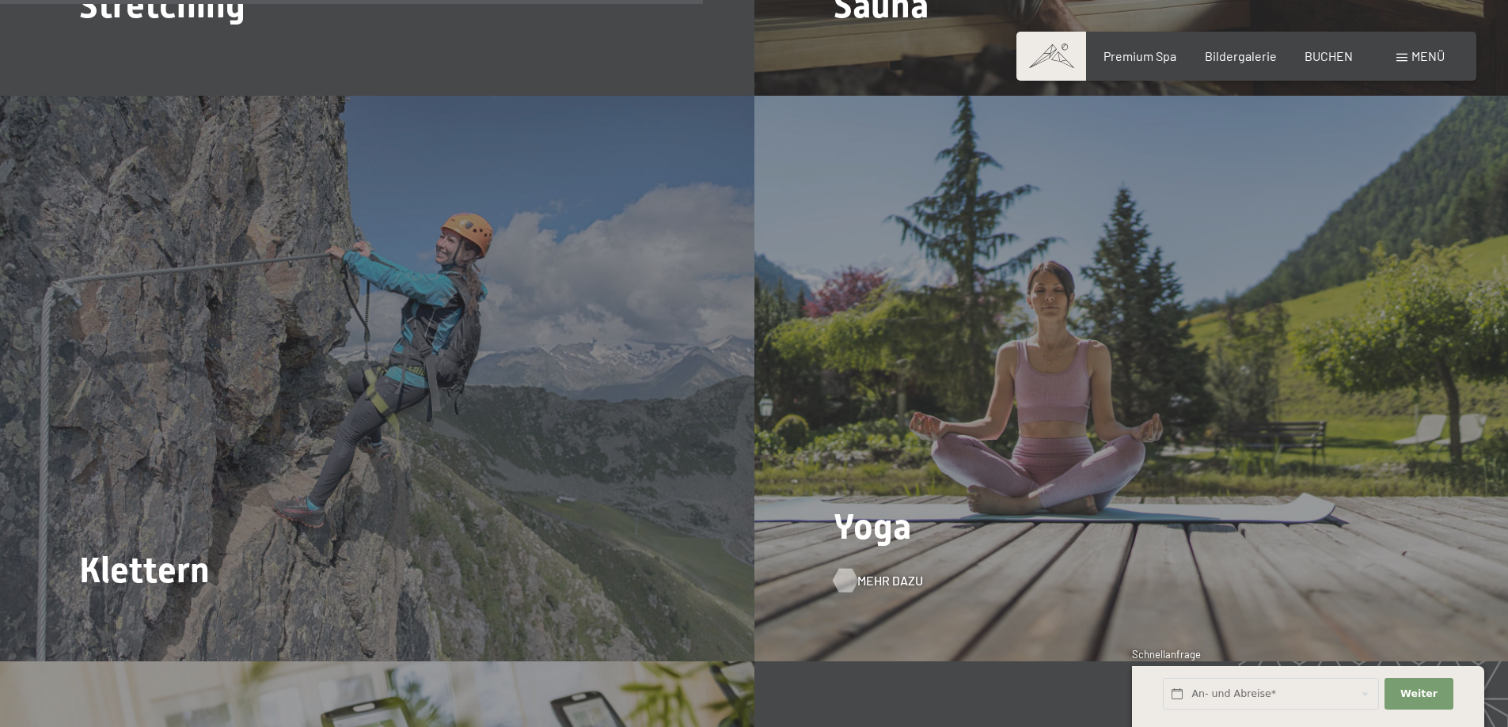
click at [887, 575] on span "Mehr dazu" at bounding box center [890, 580] width 66 height 17
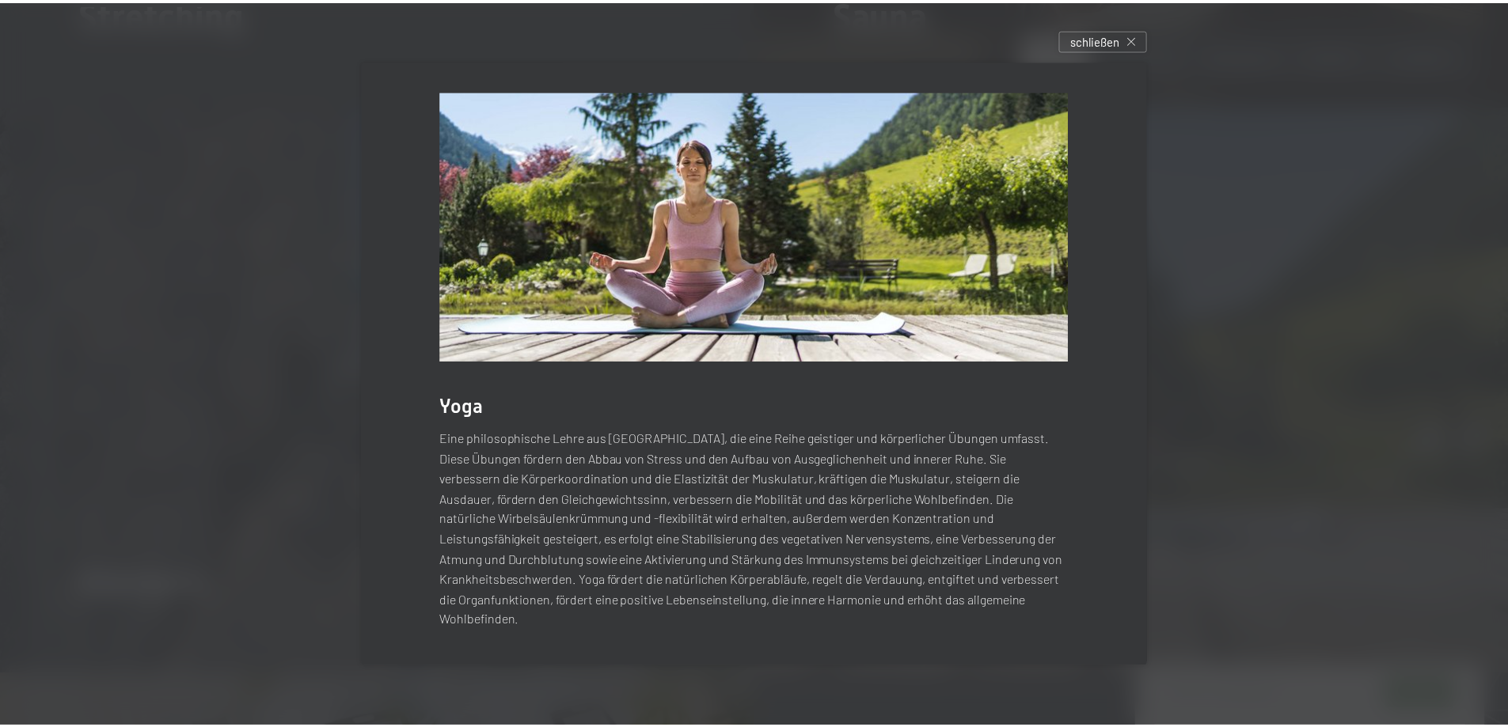
scroll to position [0, 0]
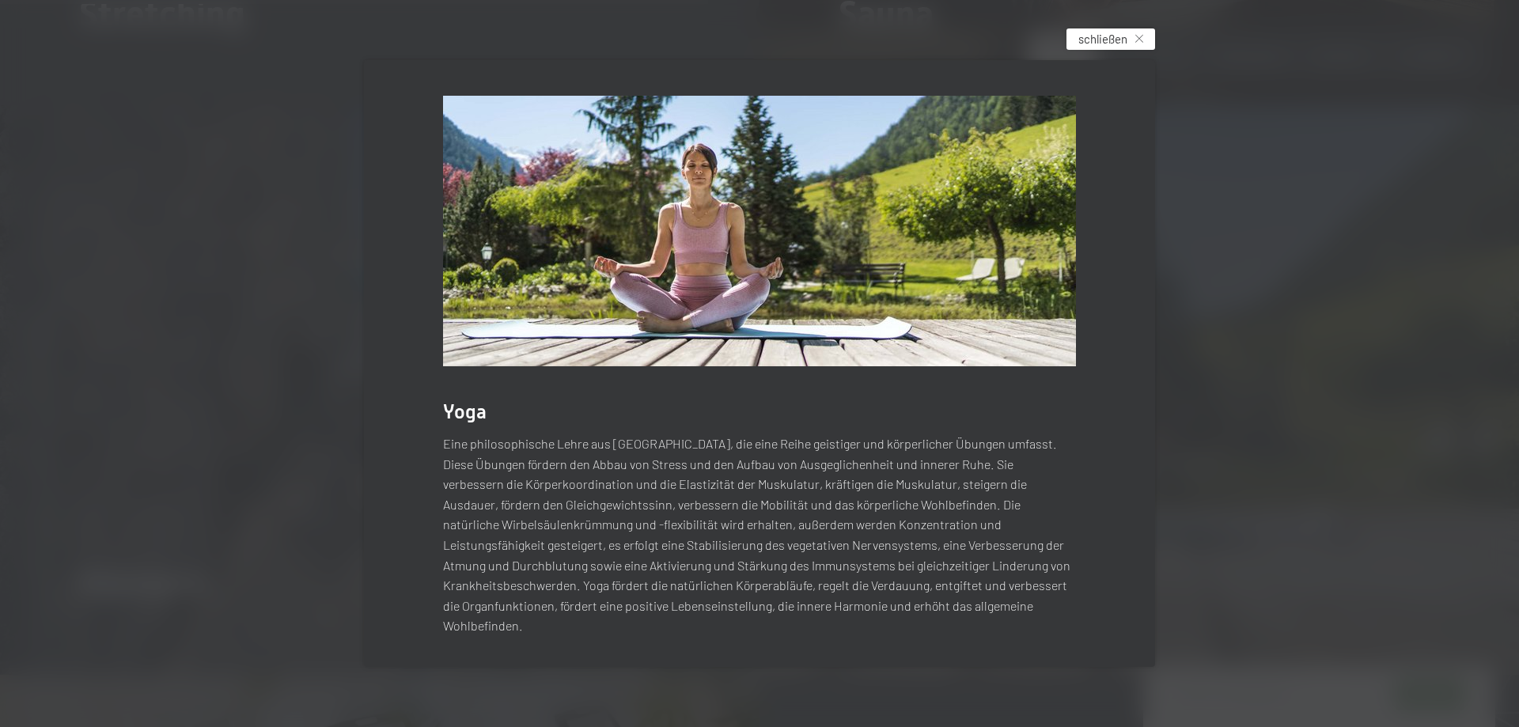
click at [1143, 42] on icon at bounding box center [1140, 39] width 8 height 8
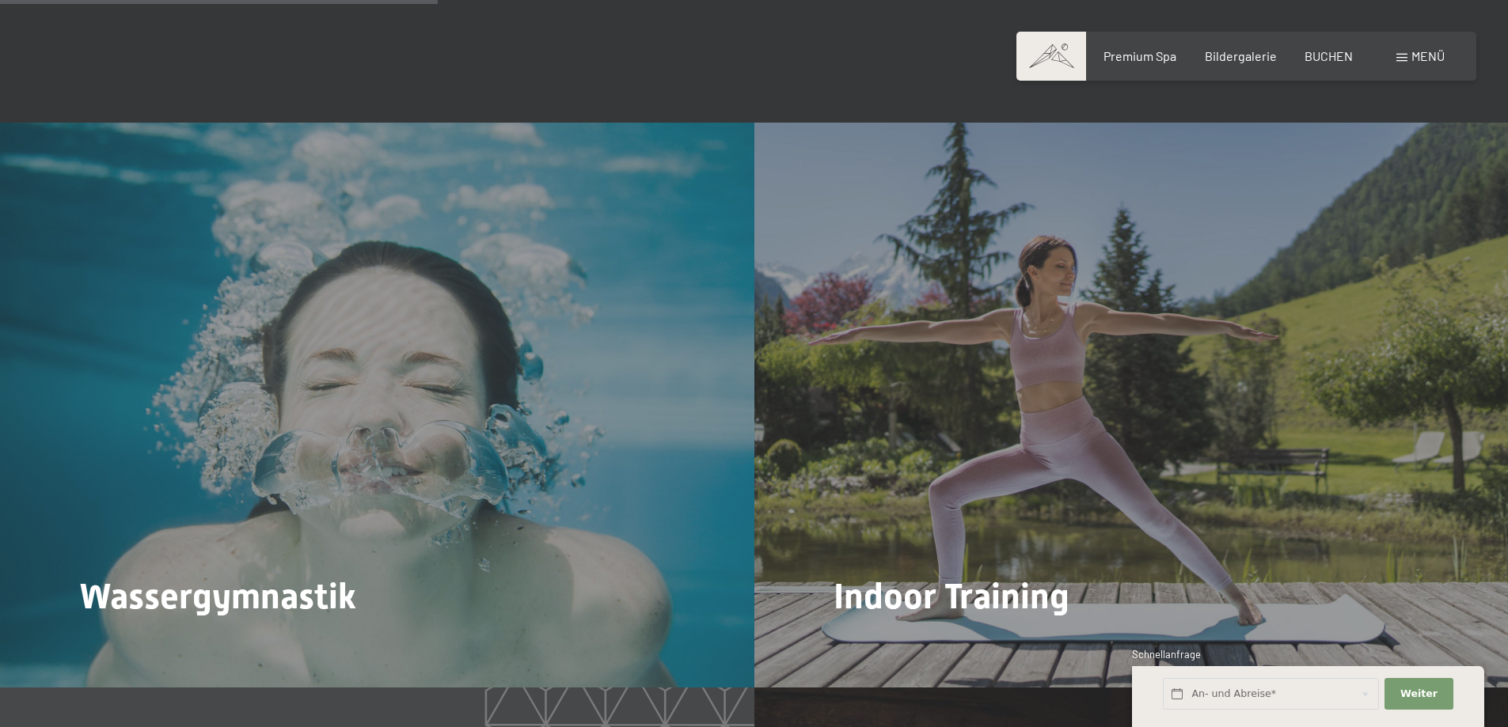
scroll to position [2137, 0]
